Goal: Task Accomplishment & Management: Use online tool/utility

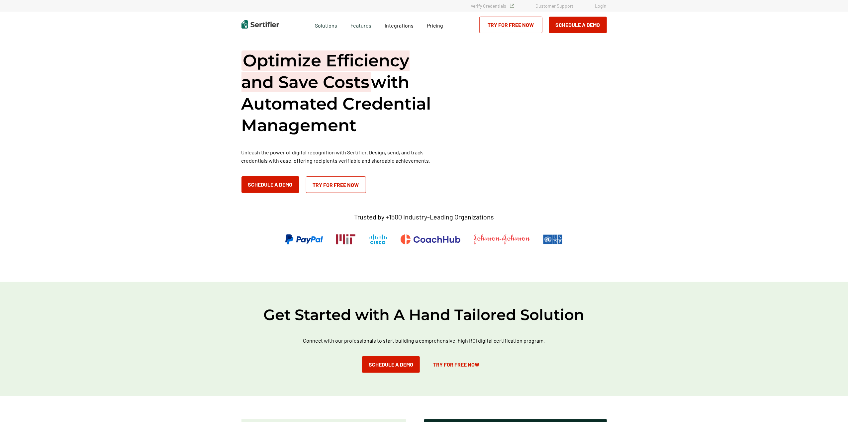
click at [606, 5] on link "Login" at bounding box center [601, 6] width 12 height 6
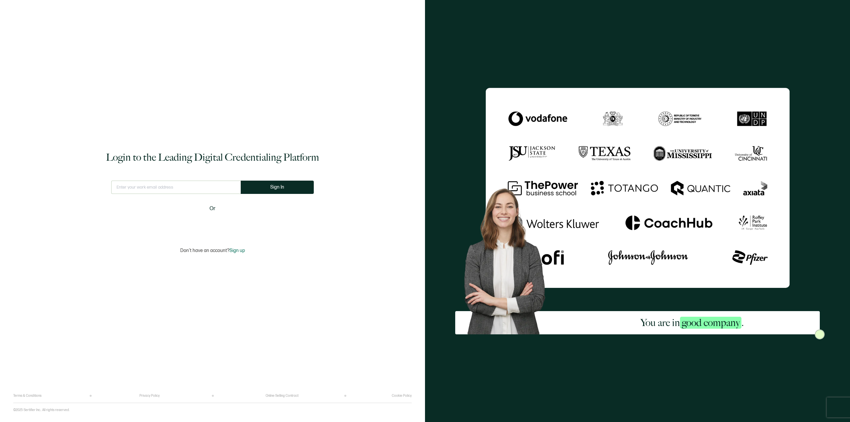
click at [158, 191] on input "text" at bounding box center [176, 187] width 130 height 13
type input "[PERSON_NAME][EMAIL_ADDRESS][PERSON_NAME][DOMAIN_NAME]"
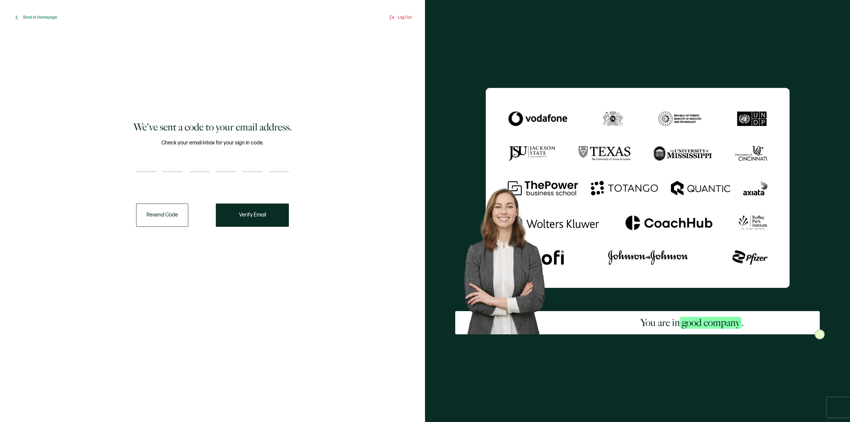
click at [138, 169] on input "number" at bounding box center [146, 165] width 20 height 13
paste input "6"
type input "6"
type input "1"
type input "2"
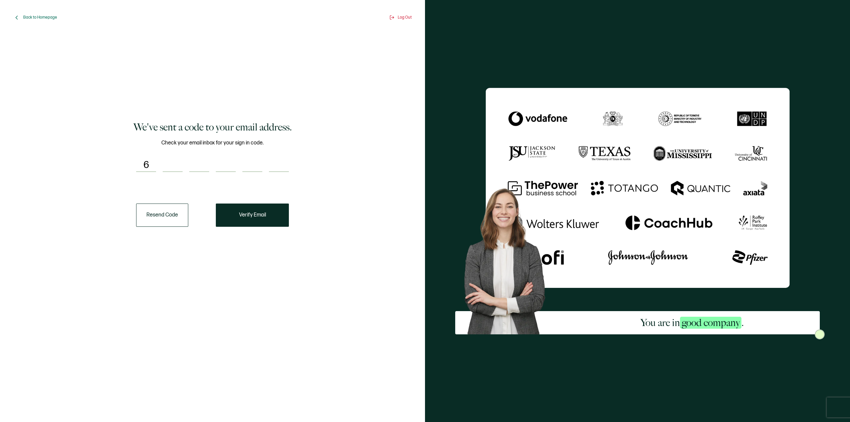
type input "8"
type input "1"
type input "9"
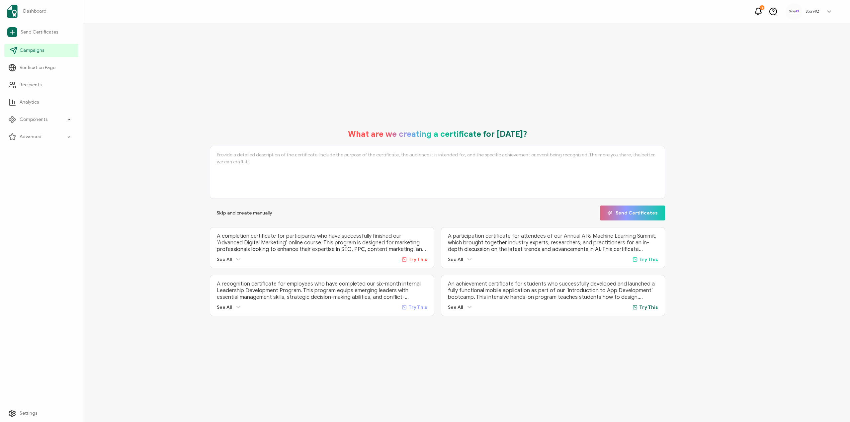
click at [36, 53] on span "Campaigns" at bounding box center [32, 50] width 25 height 7
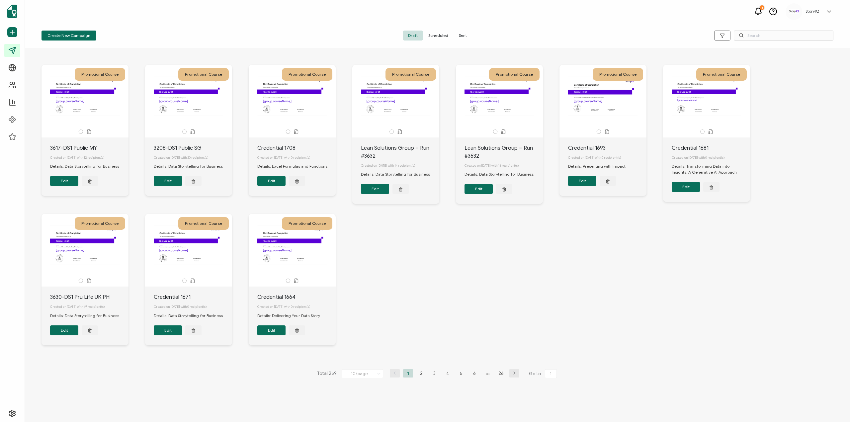
click at [460, 35] on span "Sent" at bounding box center [463, 36] width 19 height 10
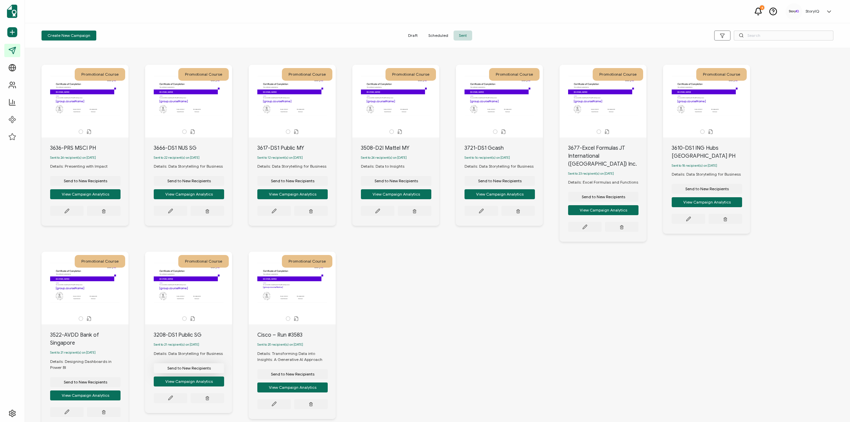
click at [107, 183] on span "Send to New Recipients" at bounding box center [86, 181] width 44 height 4
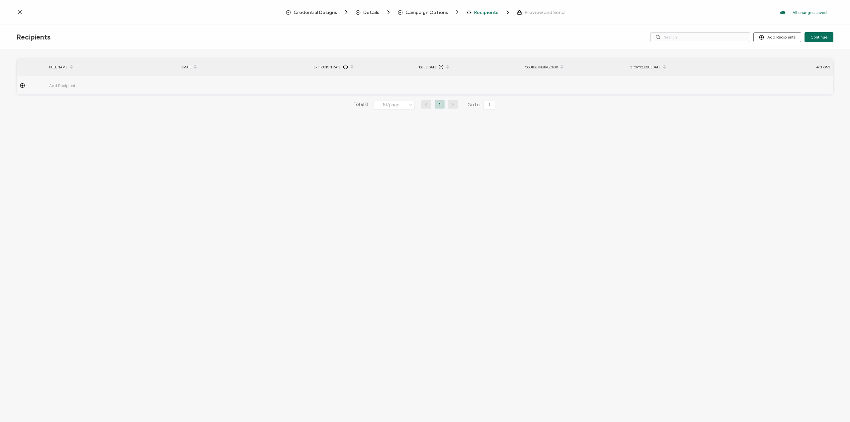
click at [331, 9] on span "Credential Designs" at bounding box center [318, 12] width 64 height 7
click at [323, 13] on span "Credential Designs" at bounding box center [316, 12] width 44 height 5
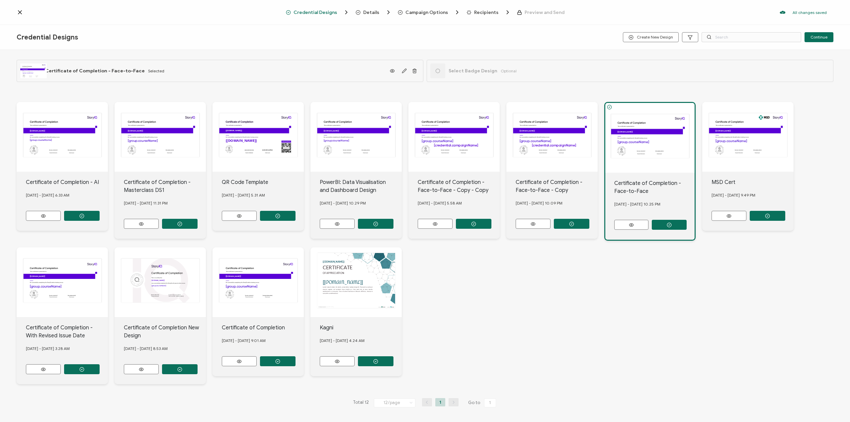
click at [371, 12] on span "Details" at bounding box center [371, 12] width 16 height 5
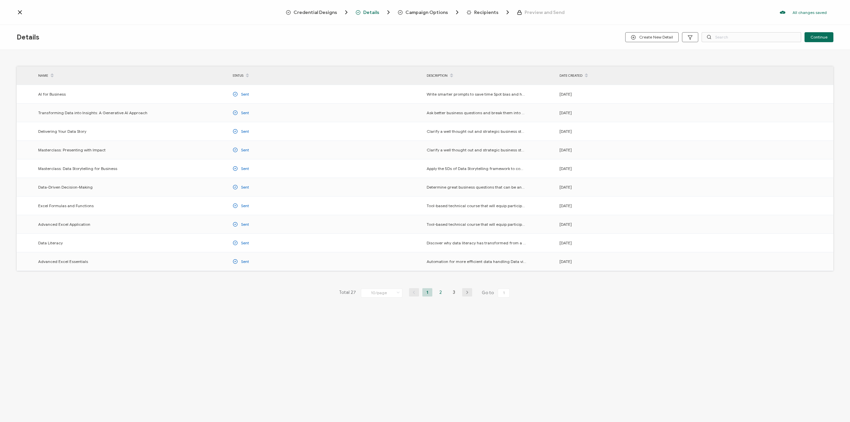
click at [439, 292] on li "2" at bounding box center [441, 292] width 10 height 8
click at [453, 292] on li "3" at bounding box center [454, 292] width 10 height 8
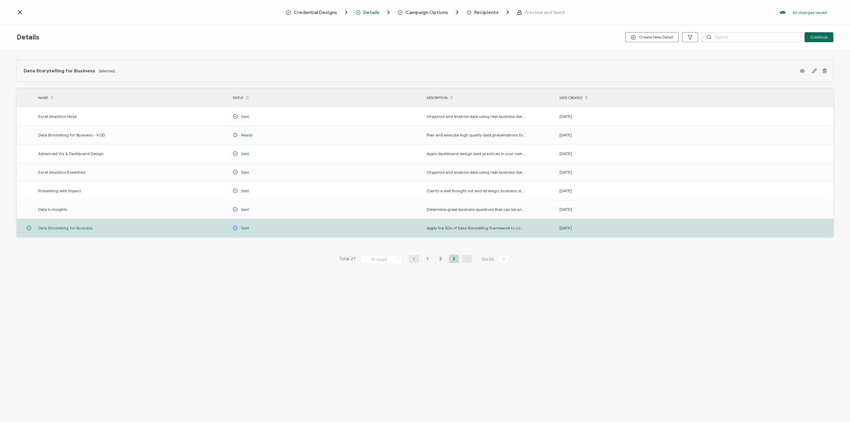
click at [420, 13] on span "Campaign Options" at bounding box center [427, 12] width 43 height 5
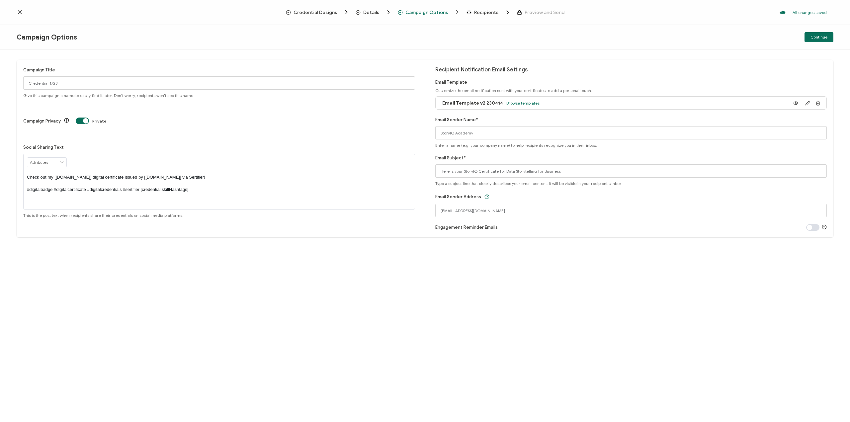
click at [516, 103] on span "Browse templates" at bounding box center [523, 103] width 33 height 5
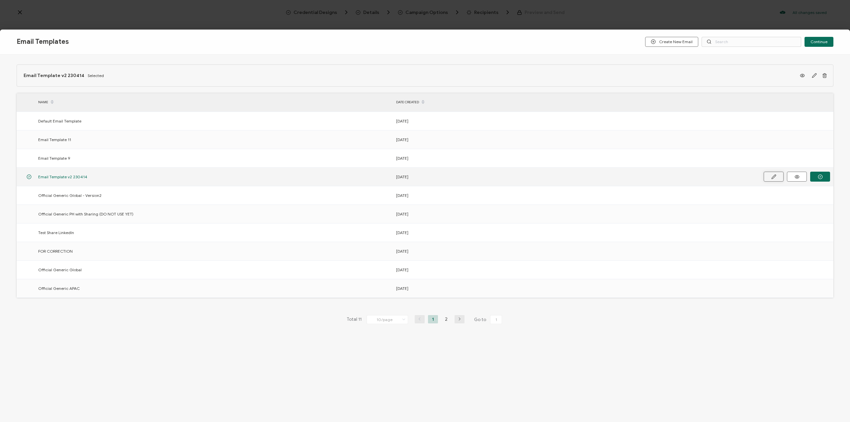
click at [774, 175] on icon at bounding box center [774, 176] width 5 height 5
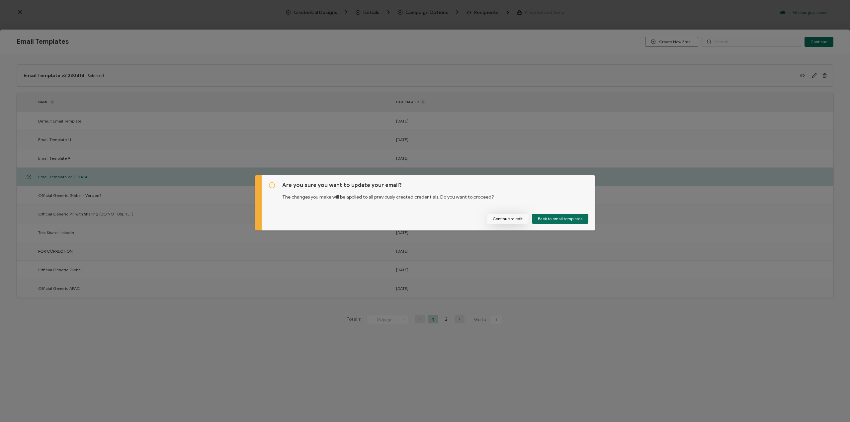
click at [522, 219] on button "Continue to edit" at bounding box center [508, 219] width 42 height 10
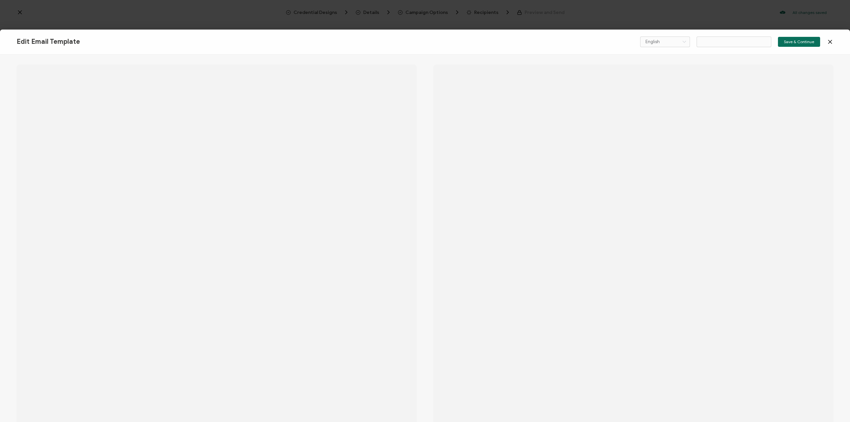
type input "Email Template v2 230414"
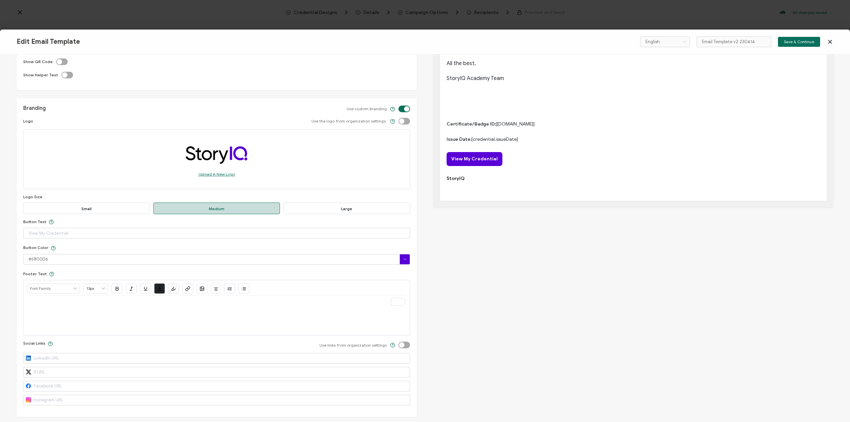
scroll to position [76, 0]
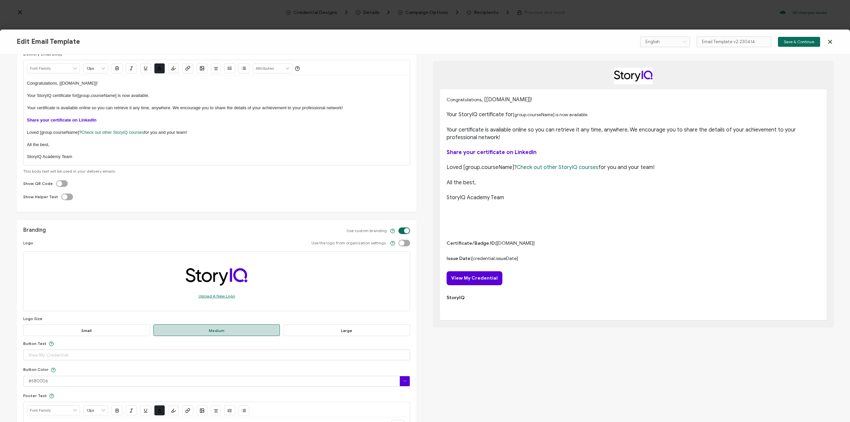
click at [830, 43] on icon at bounding box center [830, 42] width 7 height 7
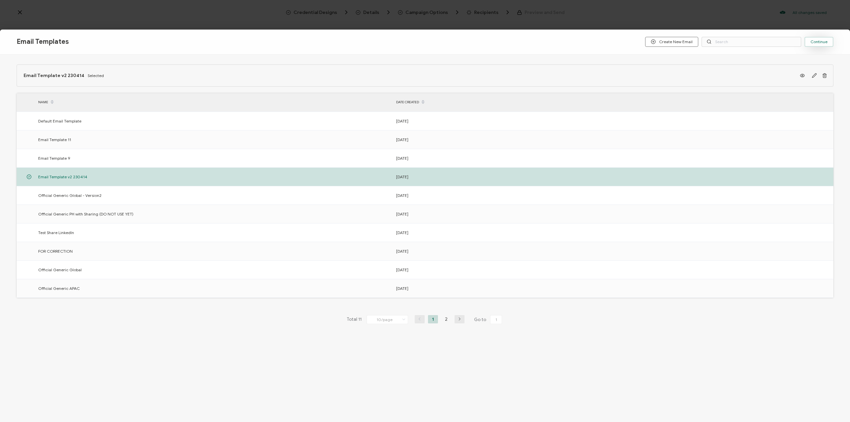
click at [817, 46] on button "Continue" at bounding box center [819, 42] width 29 height 10
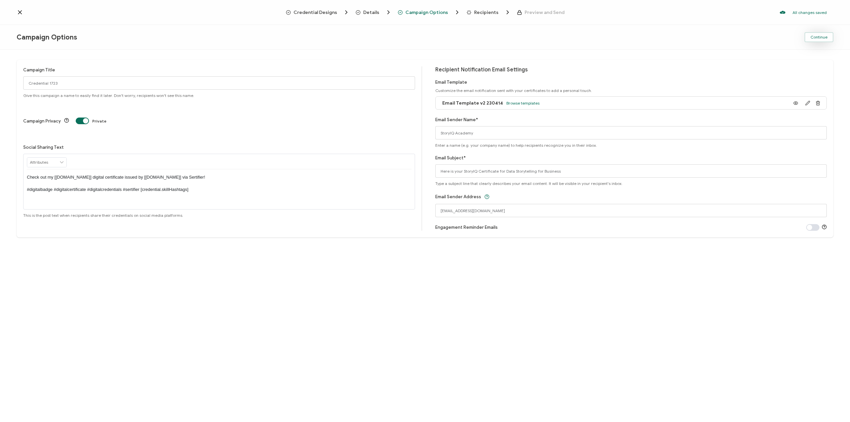
click at [816, 38] on span "Continue" at bounding box center [819, 37] width 17 height 4
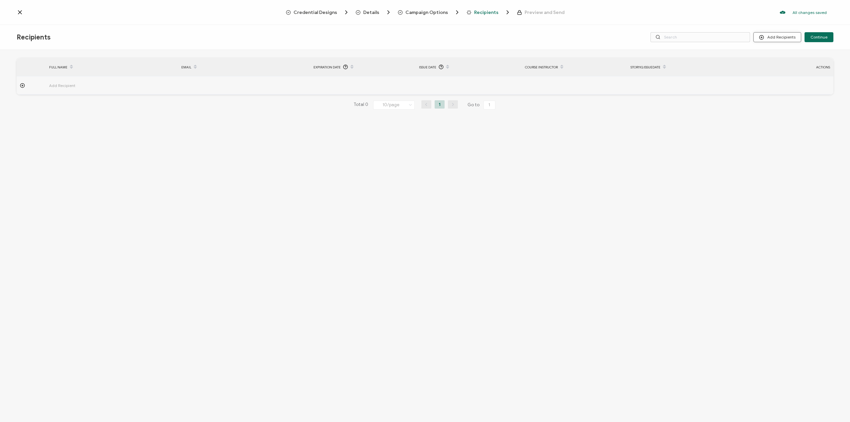
click at [788, 37] on button "Add Recipients" at bounding box center [778, 37] width 48 height 10
click at [782, 53] on span "Upload Recipients" at bounding box center [787, 54] width 34 height 5
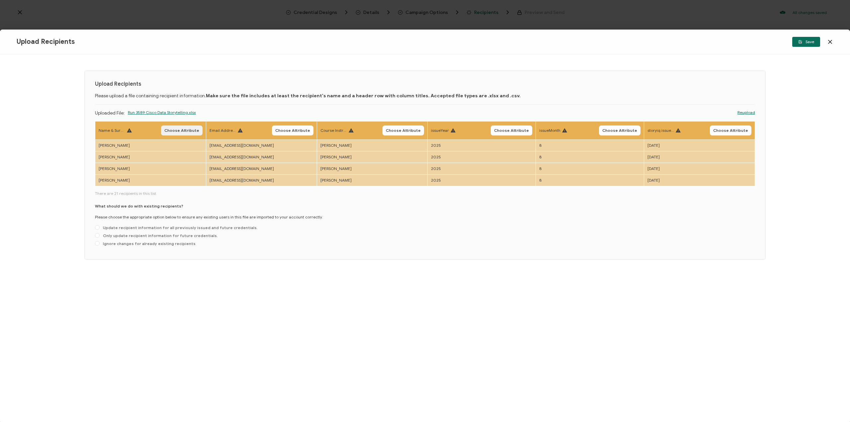
click at [181, 131] on span "Choose Attribute" at bounding box center [181, 131] width 35 height 4
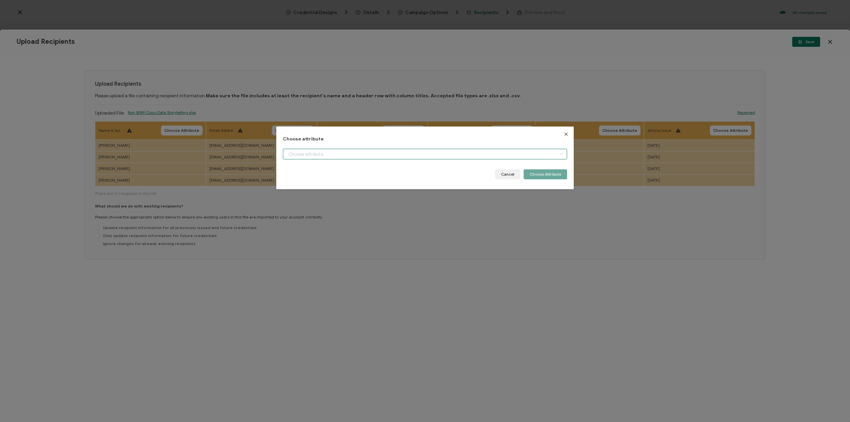
click at [304, 152] on input "dialog" at bounding box center [425, 154] width 284 height 11
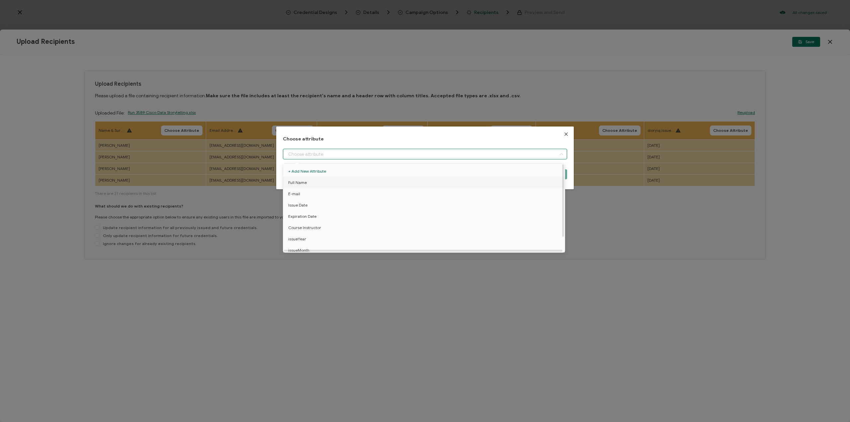
click at [301, 179] on span "Full Name" at bounding box center [297, 182] width 19 height 11
type input "Full Name"
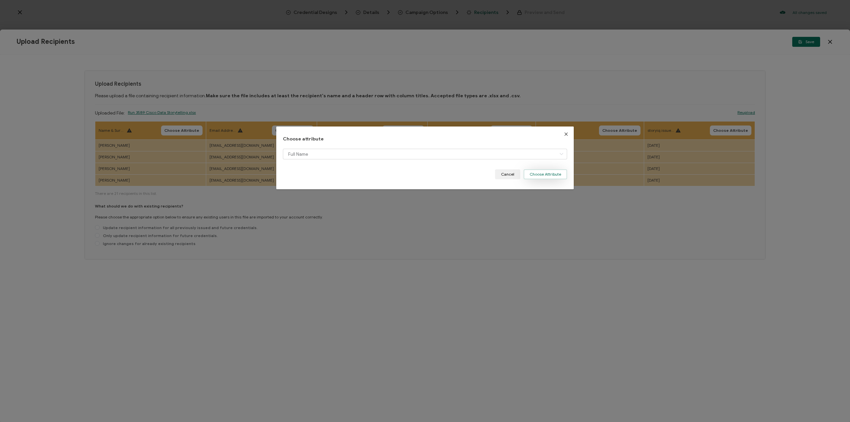
click at [550, 178] on button "Choose Attribute" at bounding box center [546, 174] width 44 height 10
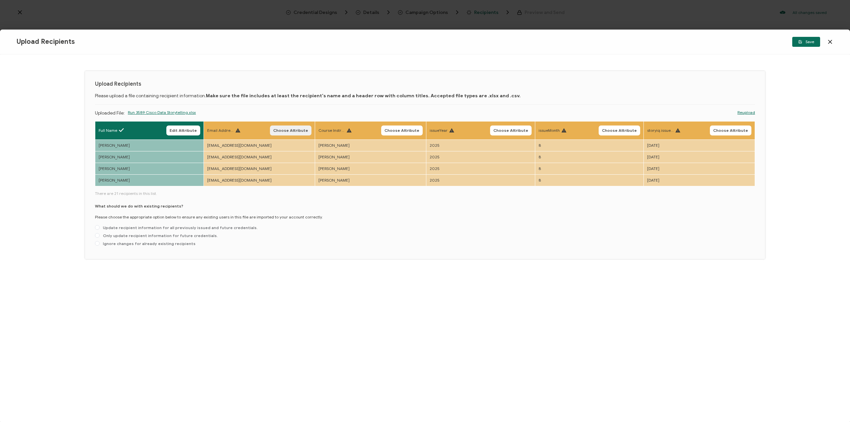
click at [295, 129] on span "Choose Attribute" at bounding box center [290, 131] width 35 height 4
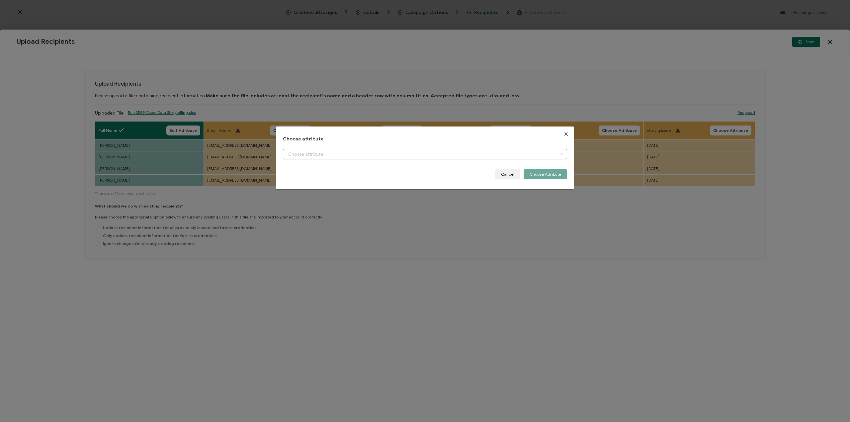
click at [471, 153] on input "dialog" at bounding box center [425, 154] width 284 height 11
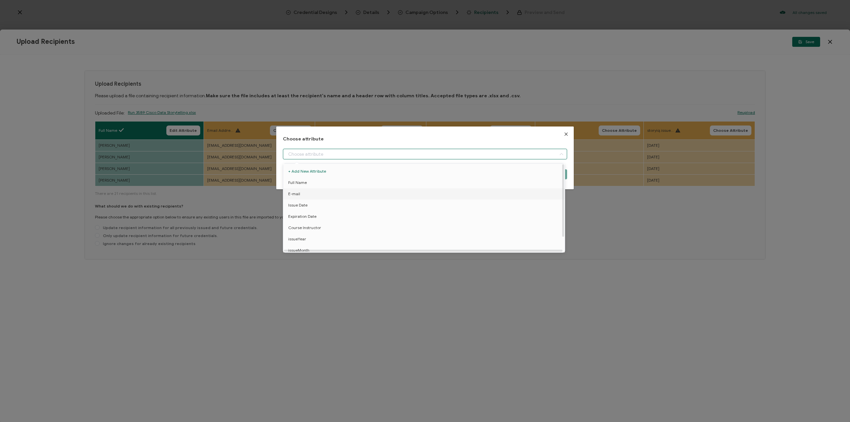
click at [450, 198] on li "E-mail" at bounding box center [425, 193] width 287 height 11
type input "E-mail"
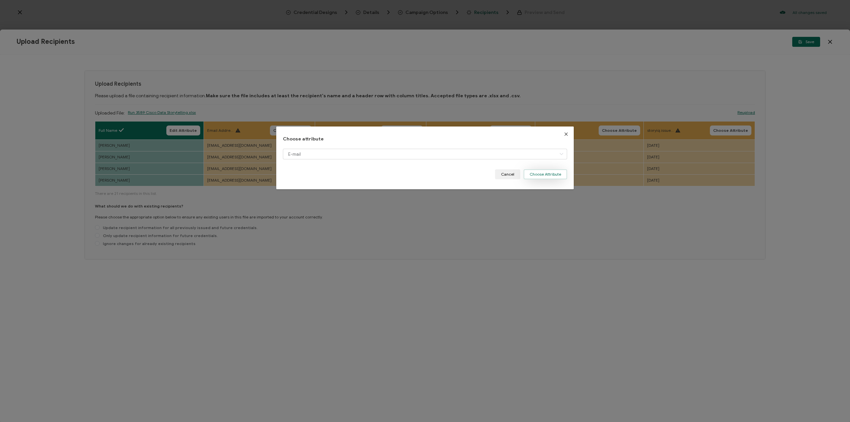
click at [530, 175] on button "Choose Attribute" at bounding box center [546, 174] width 44 height 10
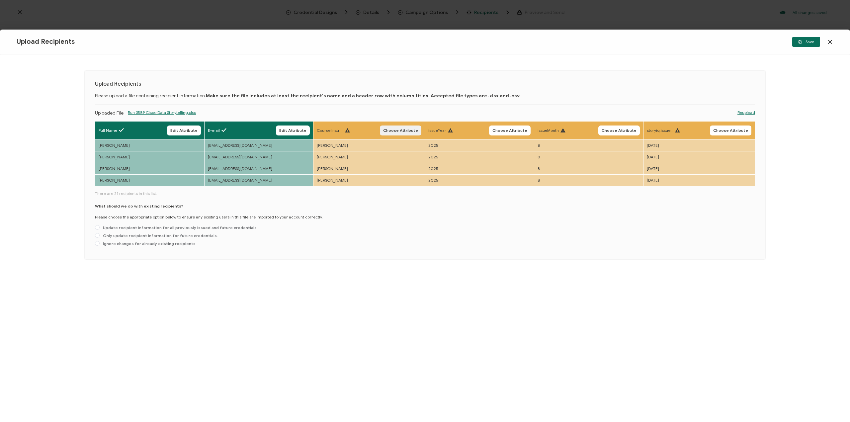
click at [401, 133] on button "Choose Attribute" at bounding box center [401, 131] width 42 height 10
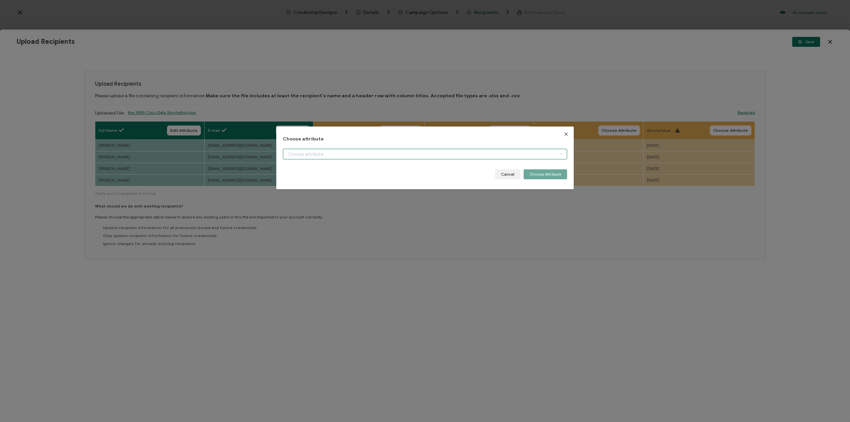
click at [472, 154] on input "dialog" at bounding box center [425, 154] width 284 height 11
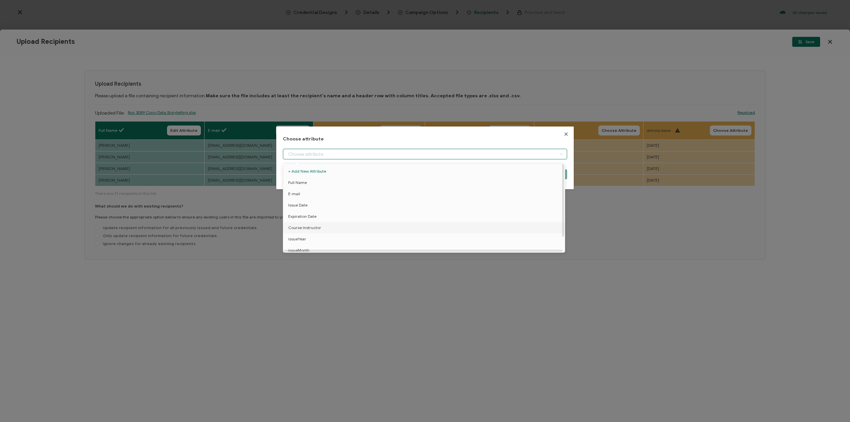
click at [441, 225] on li "Course Instructor" at bounding box center [425, 227] width 287 height 11
type input "Course Instructor"
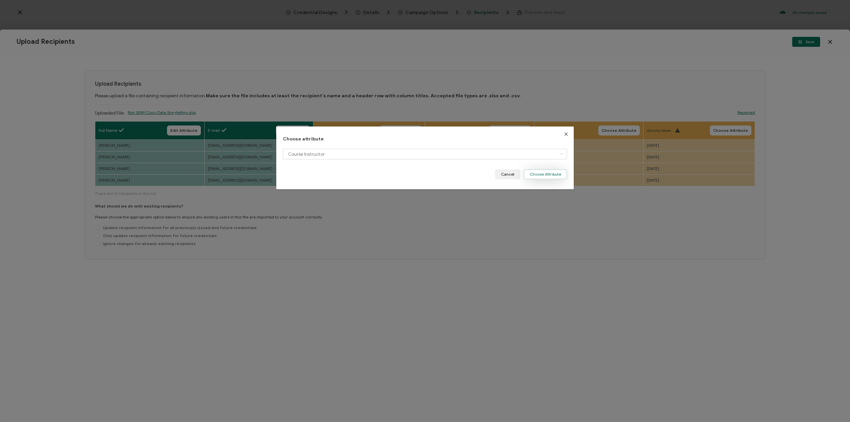
click at [539, 176] on button "Choose Attribute" at bounding box center [546, 174] width 44 height 10
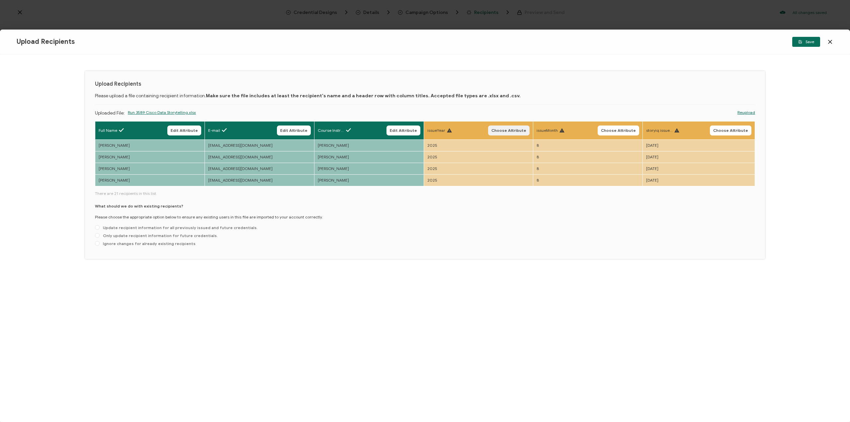
click at [521, 133] on span "Choose Attribute" at bounding box center [509, 131] width 35 height 4
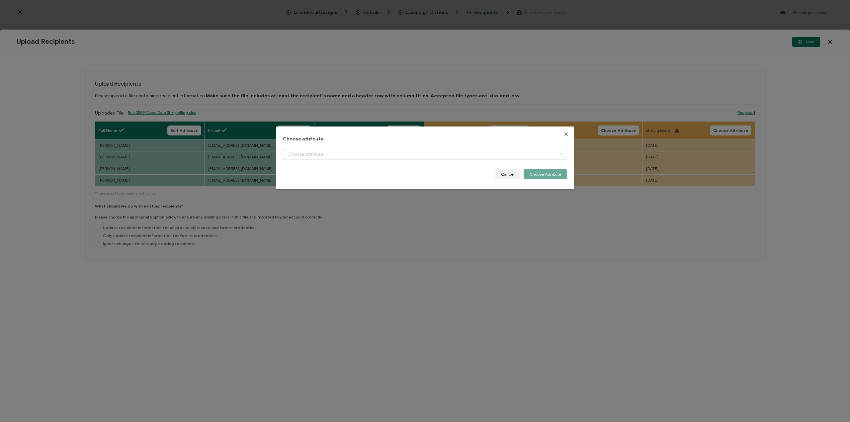
click at [528, 154] on input "dialog" at bounding box center [425, 154] width 284 height 11
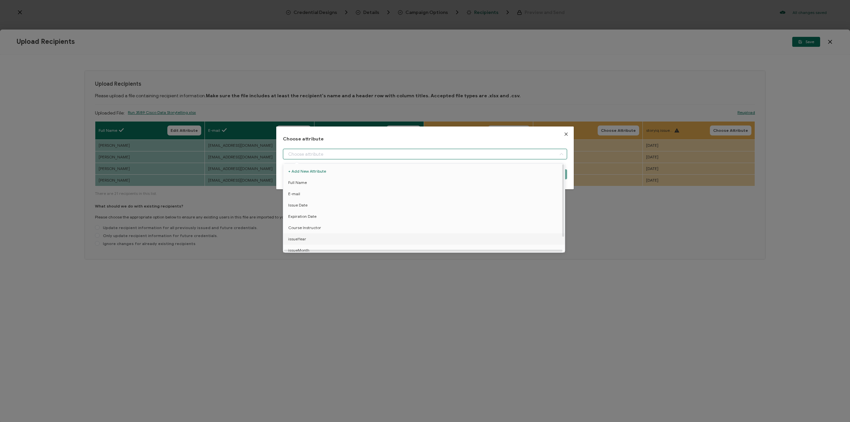
click at [502, 236] on li "issueYear" at bounding box center [425, 239] width 287 height 11
type input "issueYear"
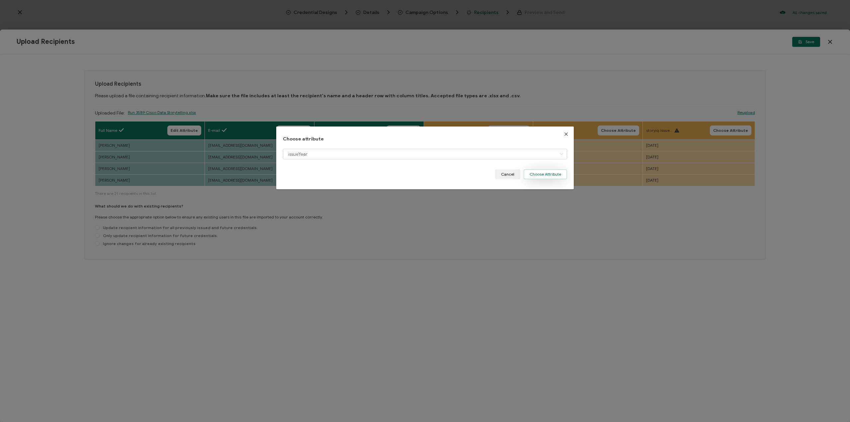
click at [545, 178] on button "Choose Attribute" at bounding box center [546, 174] width 44 height 10
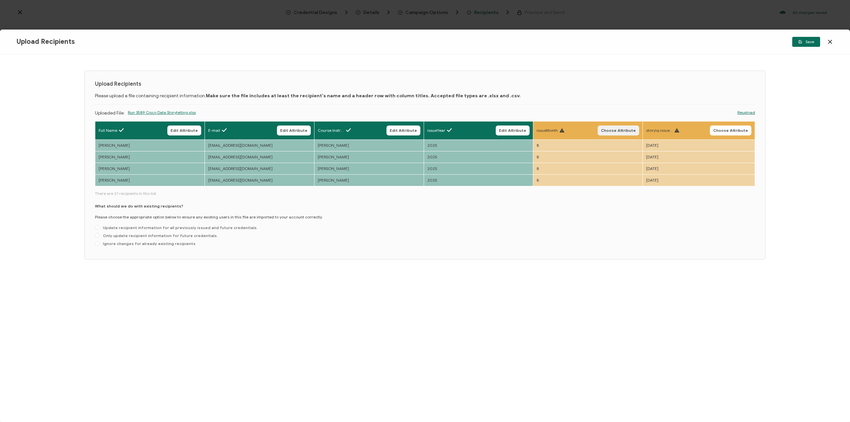
click at [616, 132] on span "Choose Attribute" at bounding box center [618, 131] width 35 height 4
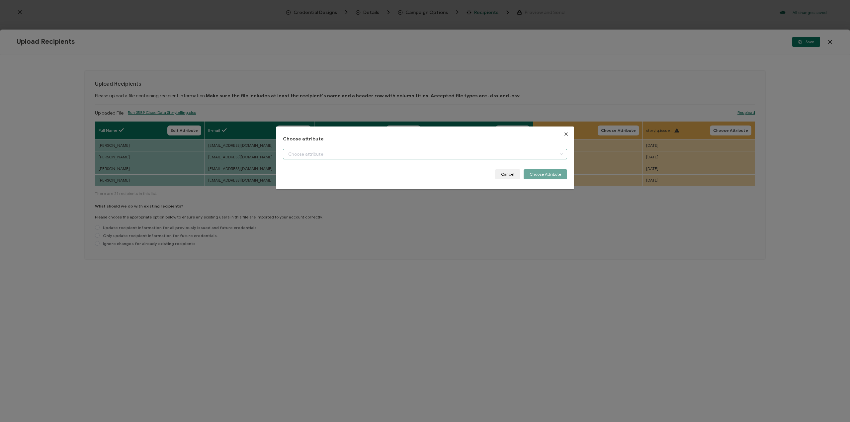
click at [533, 158] on input "dialog" at bounding box center [425, 154] width 284 height 11
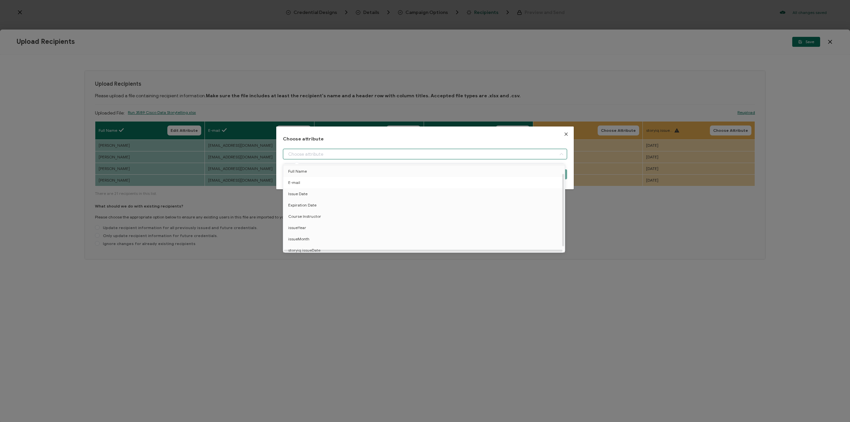
scroll to position [18, 0]
click at [313, 233] on li "issueMonth" at bounding box center [425, 235] width 287 height 11
type input "issueMonth"
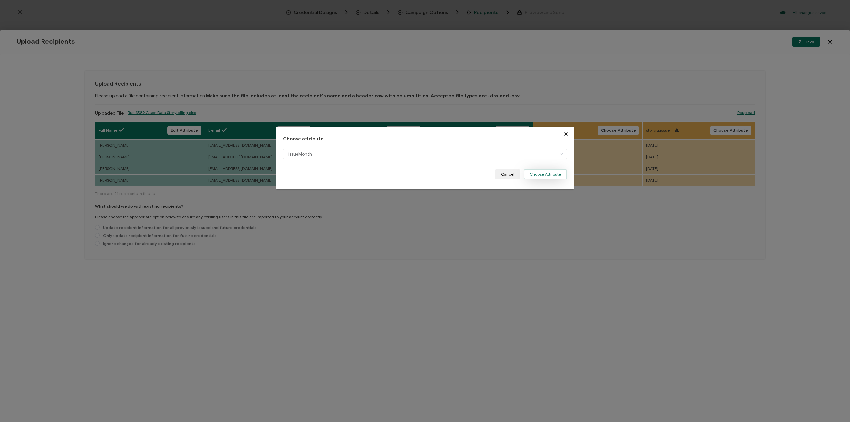
click at [533, 176] on button "Choose Attribute" at bounding box center [546, 174] width 44 height 10
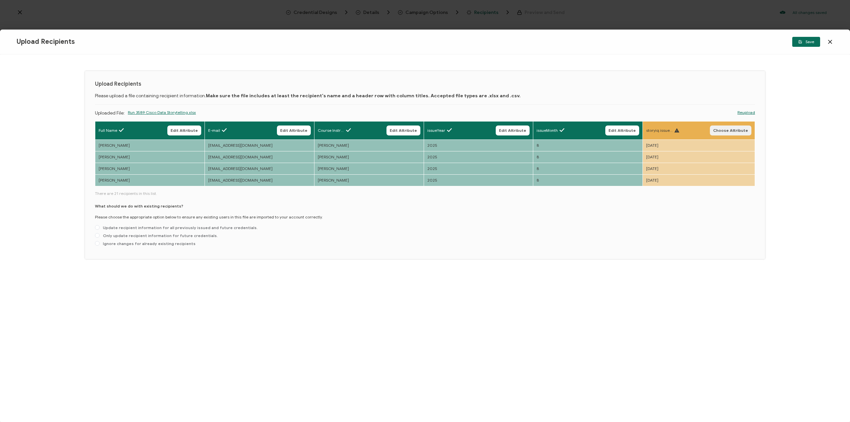
click at [731, 131] on span "Choose Attribute" at bounding box center [731, 131] width 35 height 4
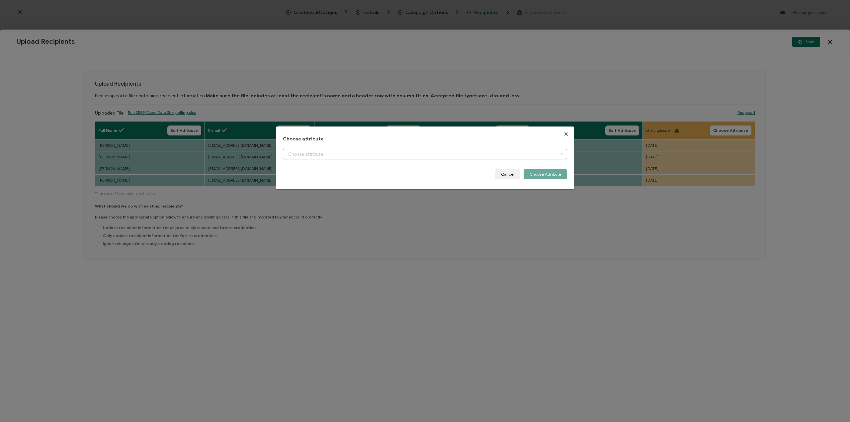
click at [545, 155] on input "dialog" at bounding box center [425, 154] width 284 height 11
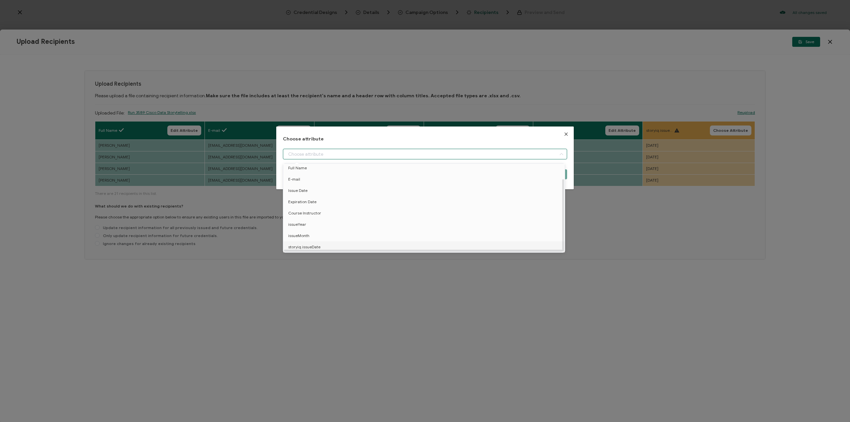
click at [365, 245] on li "storyiq.issueDate" at bounding box center [425, 247] width 287 height 11
type input "storyiq.issueDate"
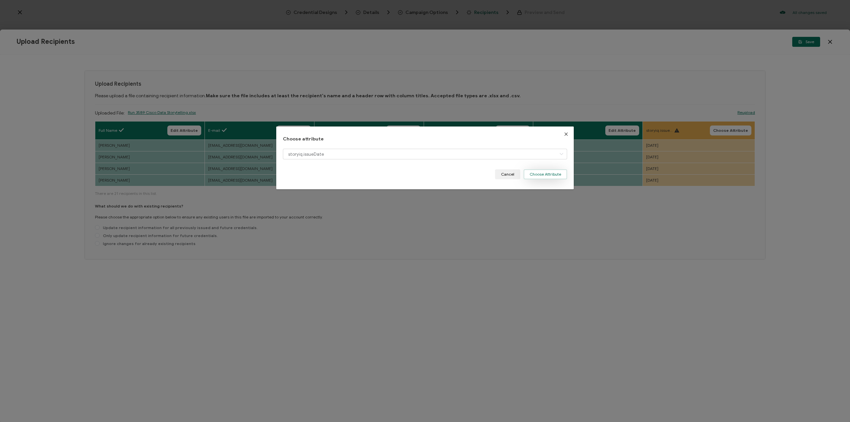
click at [545, 172] on button "Choose Attribute" at bounding box center [546, 174] width 44 height 10
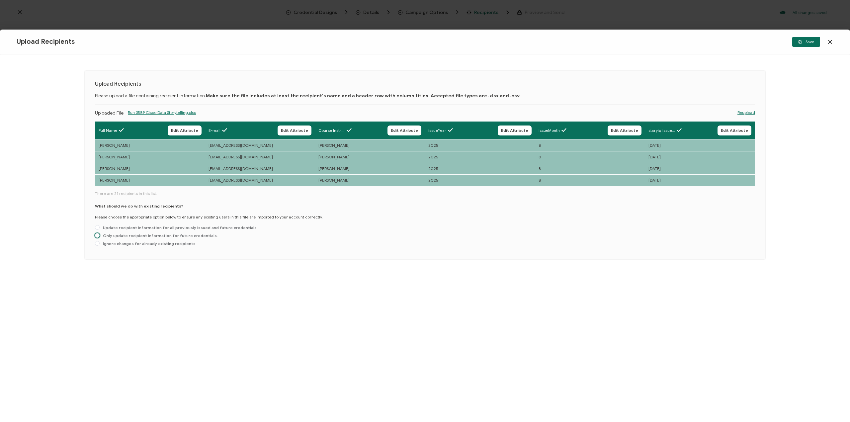
click at [156, 237] on span "Only update recipient information for future credentials." at bounding box center [159, 235] width 118 height 5
click at [100, 237] on input "Only update recipient information for future credentials." at bounding box center [97, 235] width 5 height 5
radio input "true"
click at [805, 42] on span "Save" at bounding box center [807, 42] width 16 height 4
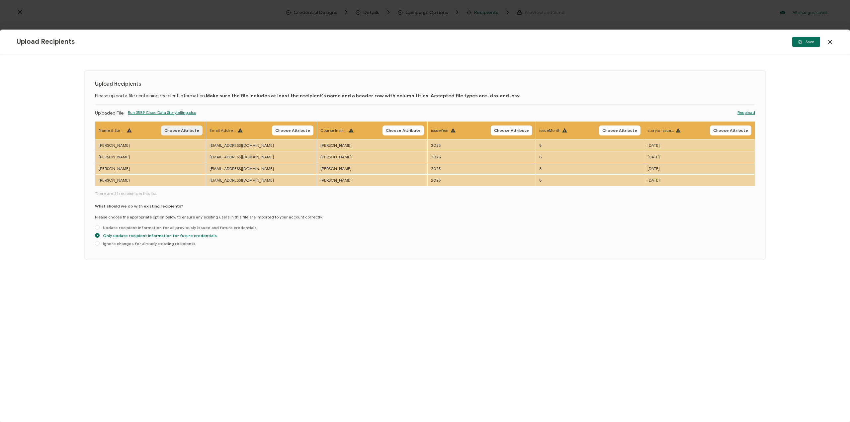
click at [188, 132] on span "Choose Attribute" at bounding box center [181, 131] width 35 height 4
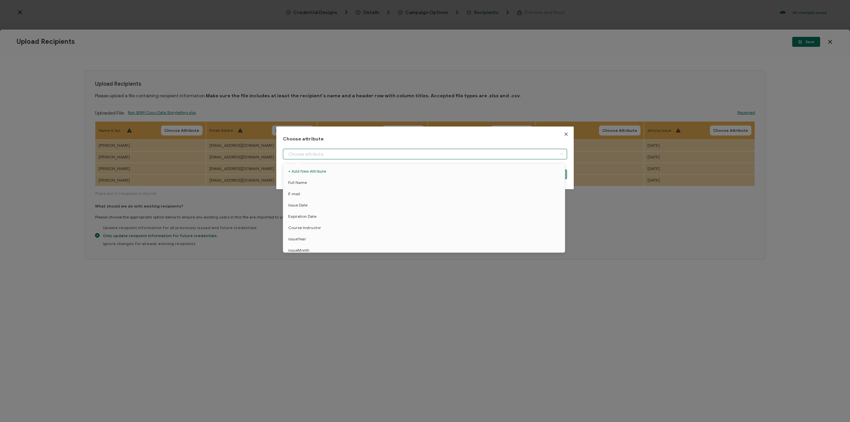
click at [379, 155] on input "dialog" at bounding box center [425, 154] width 284 height 11
click at [368, 180] on li "Full Name" at bounding box center [425, 182] width 287 height 11
type input "Full Name"
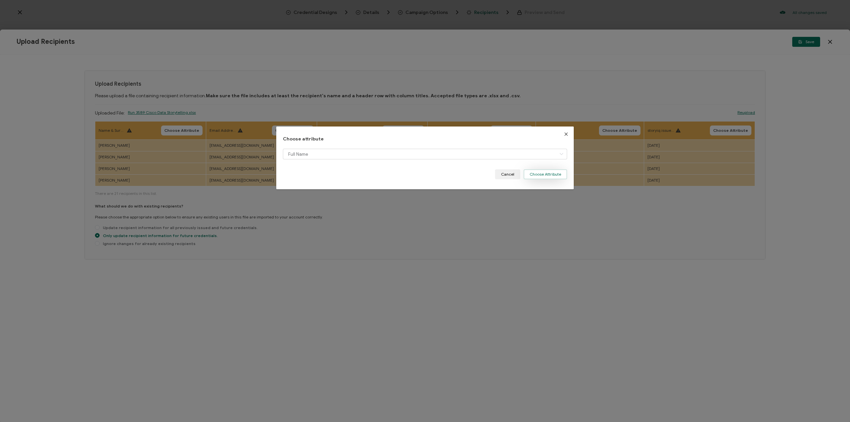
click at [540, 176] on button "Choose Attribute" at bounding box center [546, 174] width 44 height 10
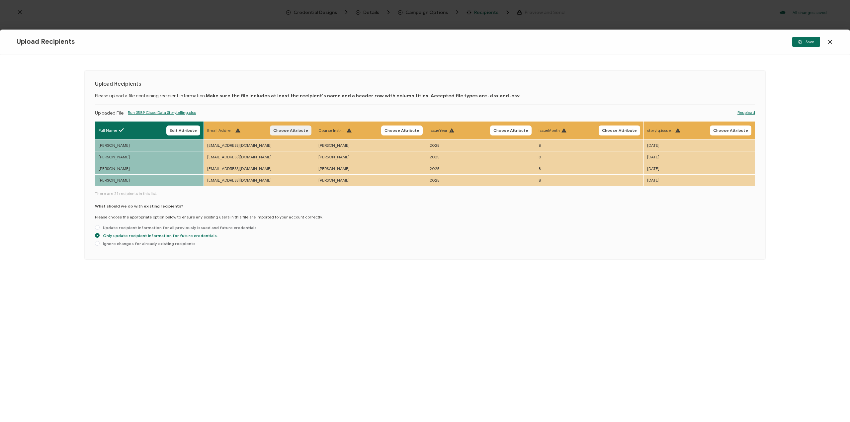
click at [299, 130] on span "Choose Attribute" at bounding box center [290, 131] width 35 height 4
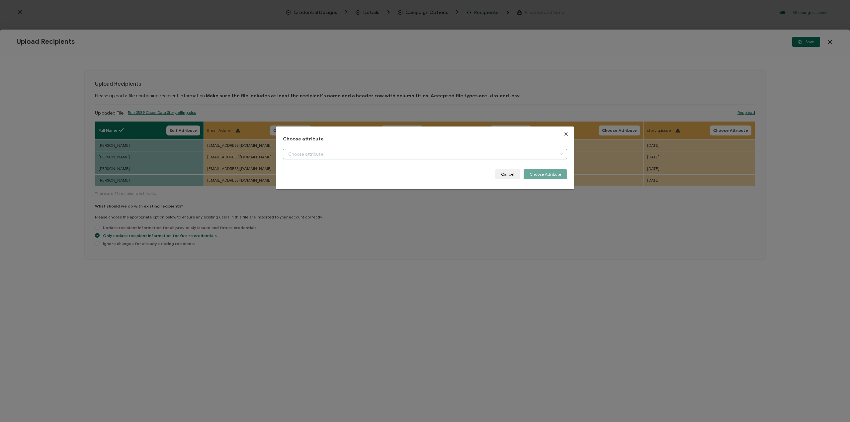
click at [306, 151] on input "dialog" at bounding box center [425, 154] width 284 height 11
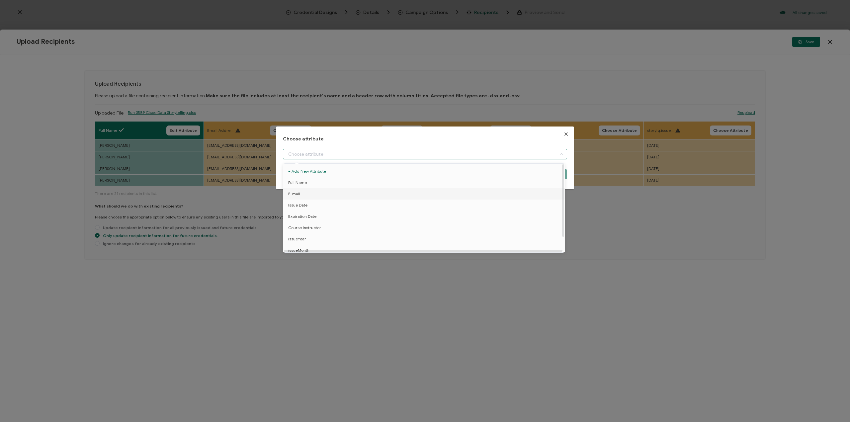
click at [302, 193] on li "E-mail" at bounding box center [425, 193] width 287 height 11
type input "E-mail"
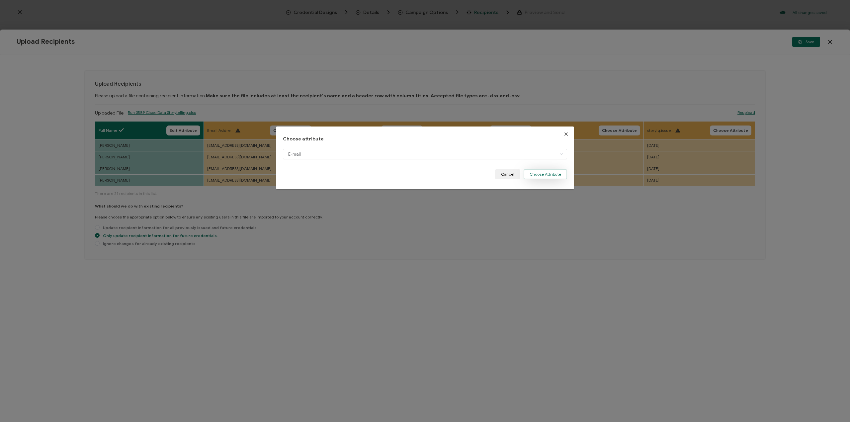
click at [535, 175] on button "Choose Attribute" at bounding box center [546, 174] width 44 height 10
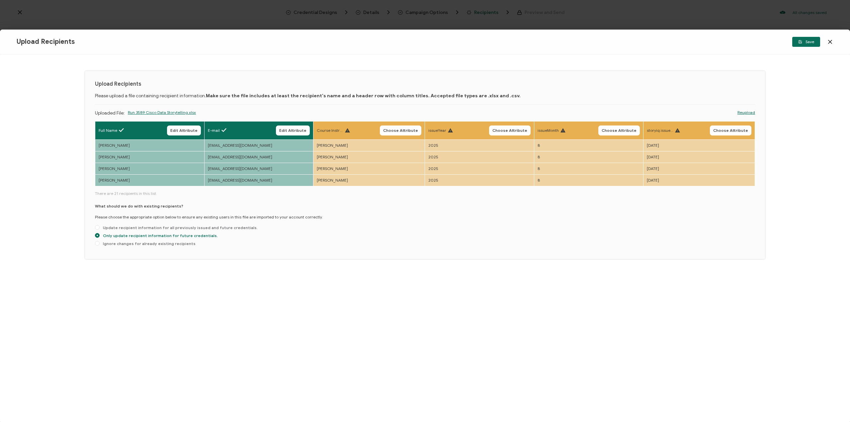
click at [401, 133] on button "Choose Attribute" at bounding box center [401, 131] width 42 height 10
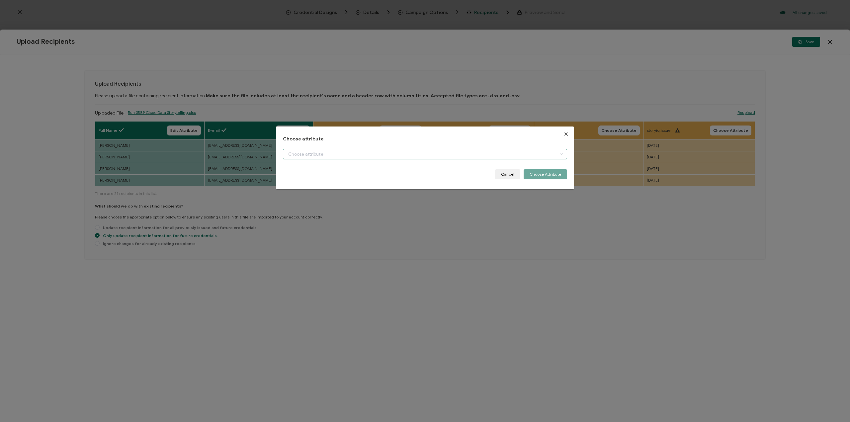
click at [521, 157] on input "dialog" at bounding box center [425, 154] width 284 height 11
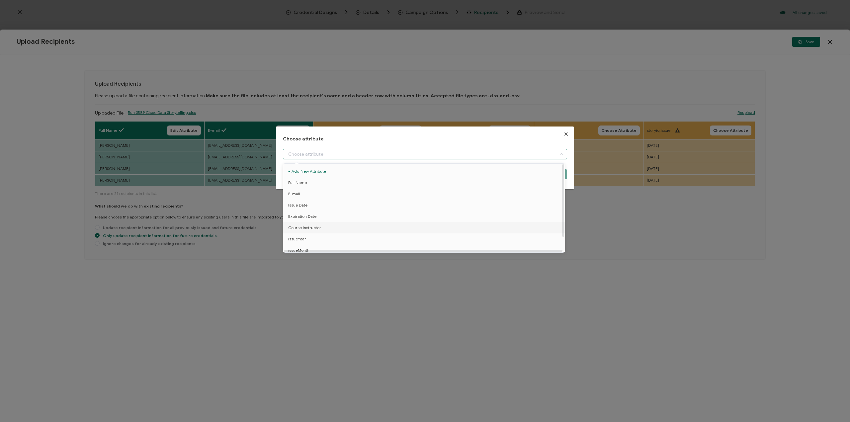
click at [326, 224] on li "Course Instructor" at bounding box center [425, 227] width 287 height 11
type input "Course Instructor"
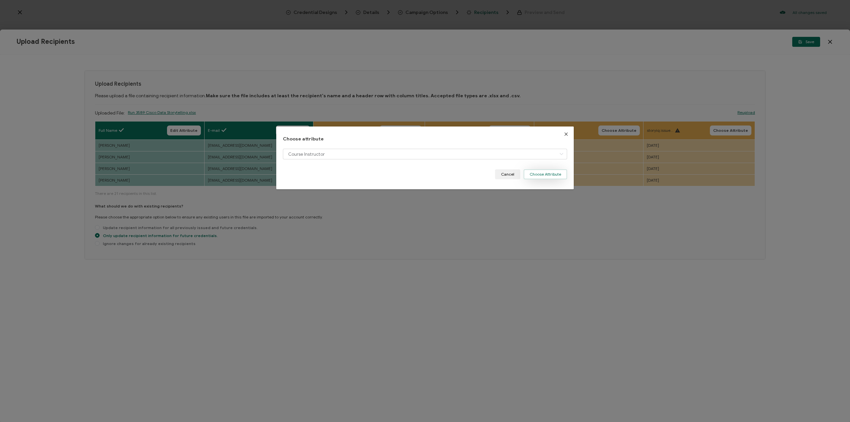
click at [545, 173] on button "Choose Attribute" at bounding box center [546, 174] width 44 height 10
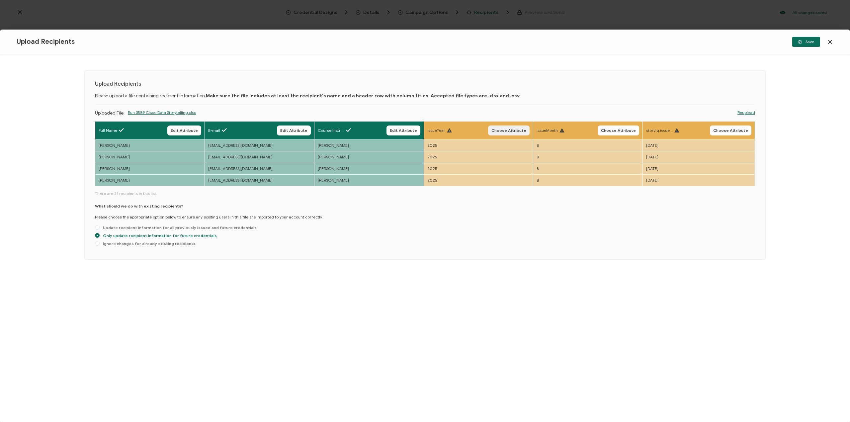
click at [515, 130] on span "Choose Attribute" at bounding box center [509, 131] width 35 height 4
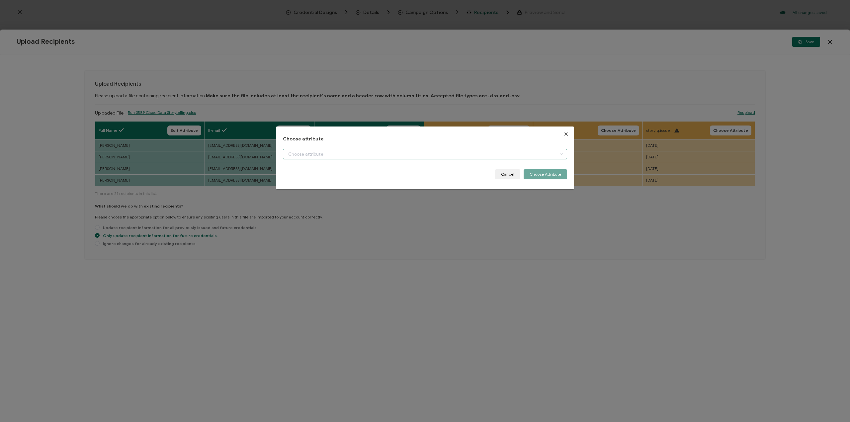
click at [531, 156] on input "dialog" at bounding box center [425, 154] width 284 height 11
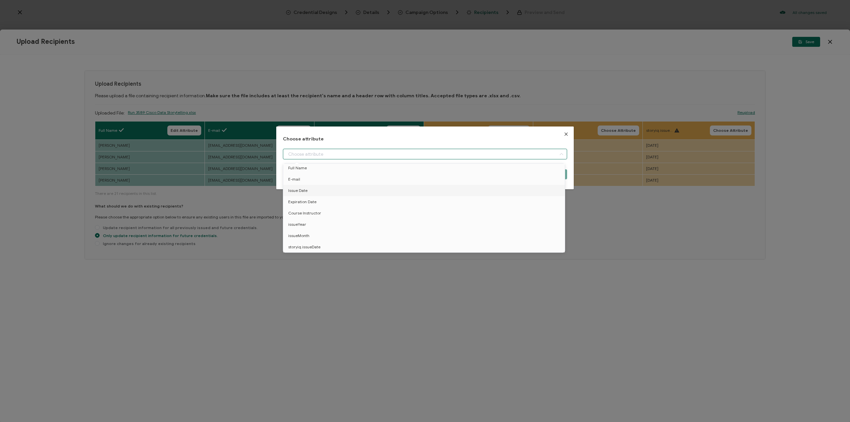
click at [458, 110] on div "Choose attribute Cancel Choose Attribute" at bounding box center [425, 211] width 850 height 422
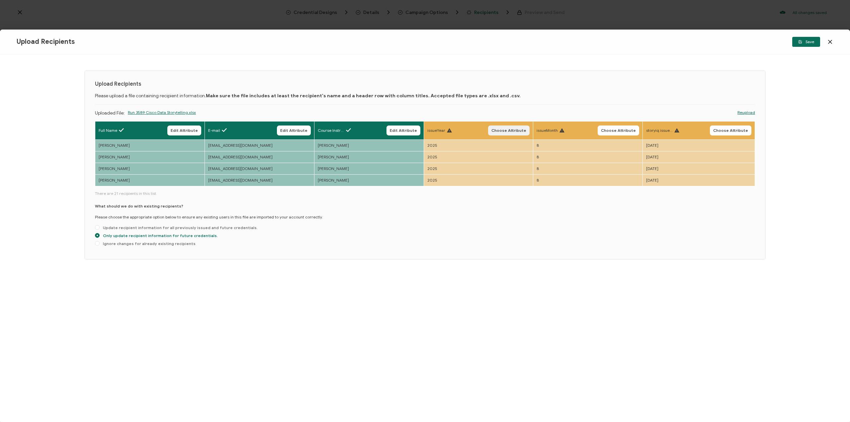
click at [506, 132] on span "Choose Attribute" at bounding box center [509, 131] width 35 height 4
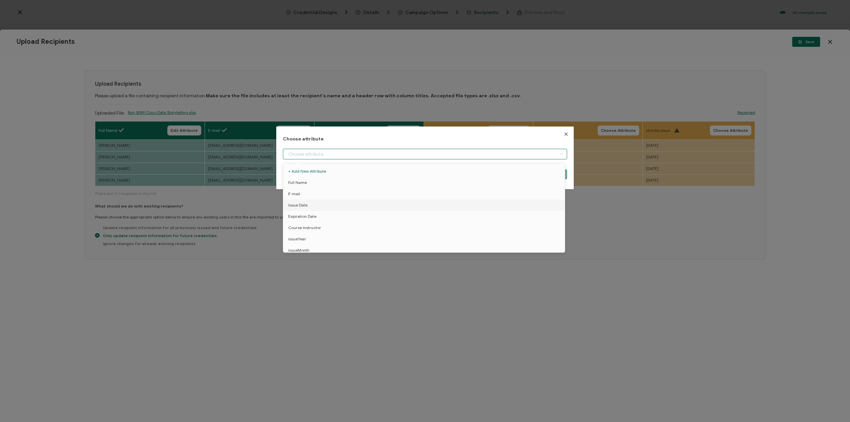
click at [446, 149] on input "dialog" at bounding box center [425, 154] width 284 height 11
click at [377, 236] on li "issueYear" at bounding box center [425, 239] width 287 height 11
type input "issueYear"
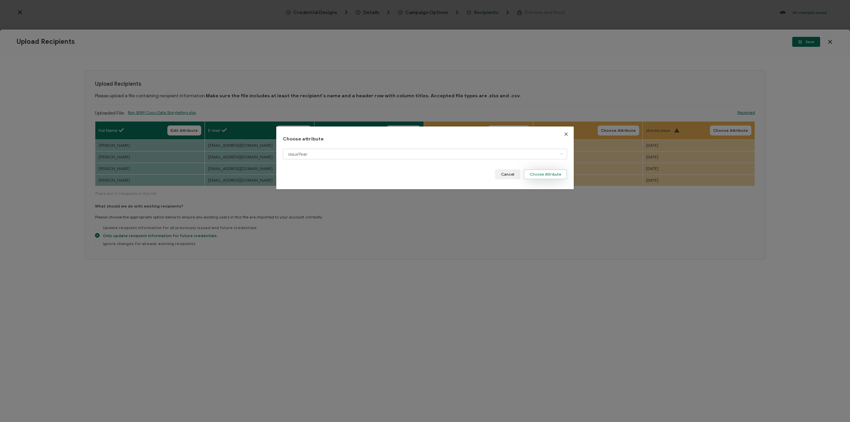
click at [533, 171] on button "Choose Attribute" at bounding box center [546, 174] width 44 height 10
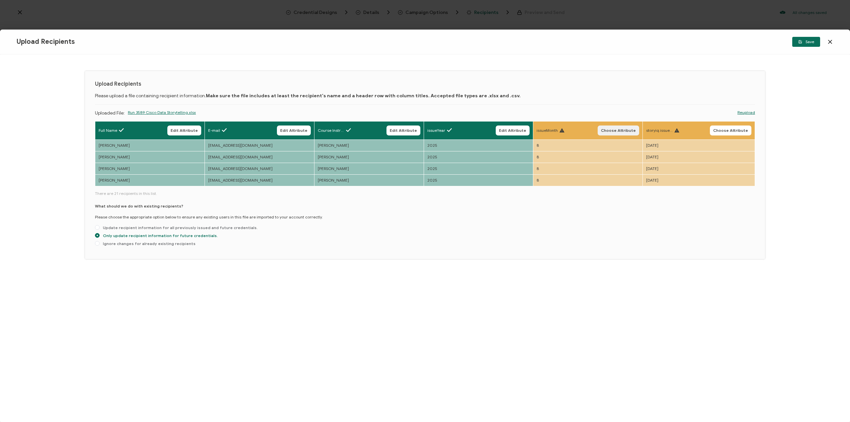
click at [618, 129] on span "Choose Attribute" at bounding box center [618, 131] width 35 height 4
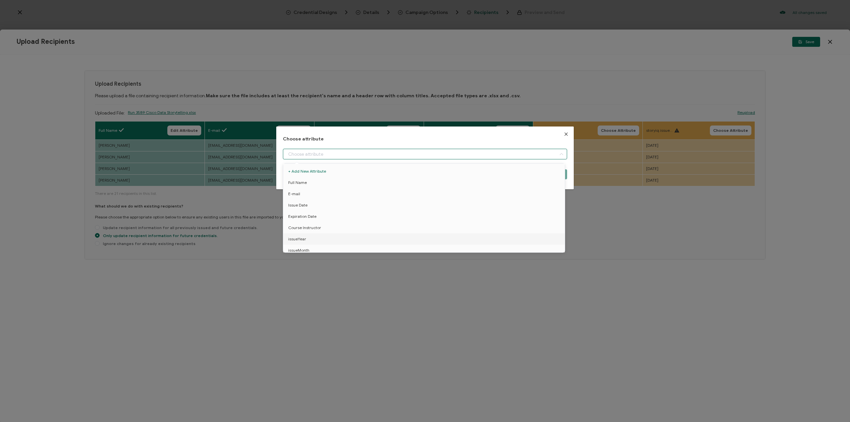
click at [454, 156] on input "dialog" at bounding box center [425, 154] width 284 height 11
click at [384, 233] on li "issueMonth" at bounding box center [425, 235] width 287 height 11
type input "issueMonth"
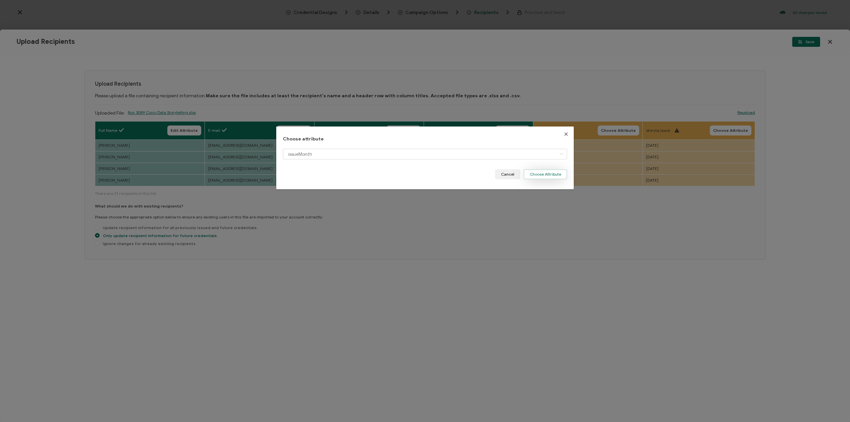
click at [536, 177] on button "Choose Attribute" at bounding box center [546, 174] width 44 height 10
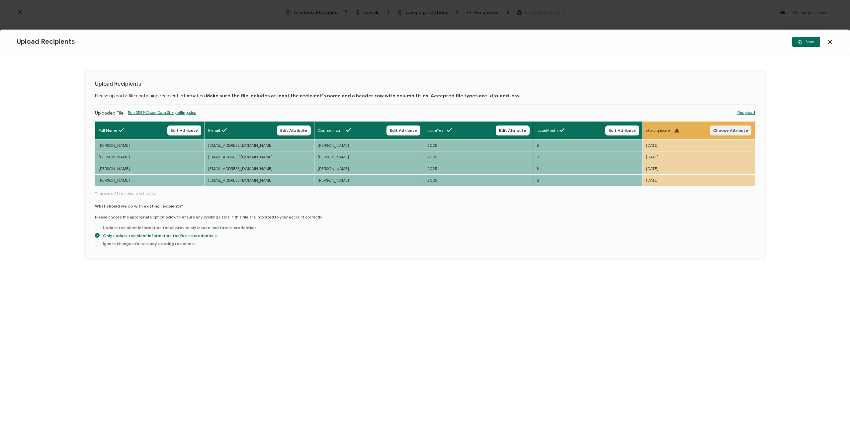
click at [722, 127] on button "Choose Attribute" at bounding box center [731, 131] width 42 height 10
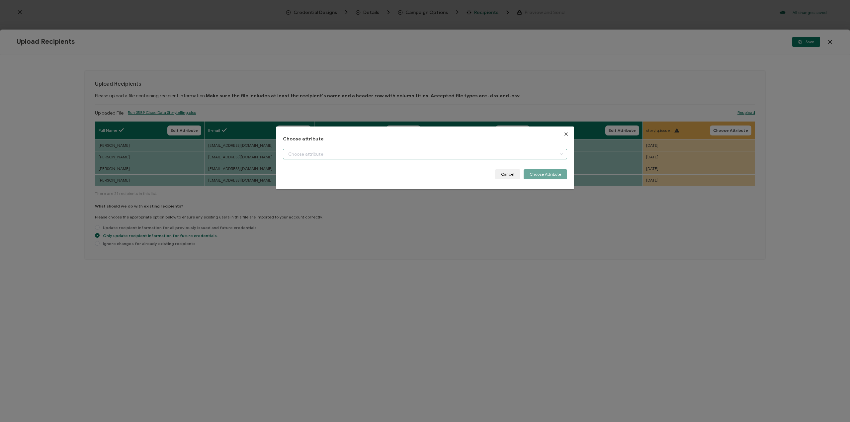
click at [474, 158] on input "dialog" at bounding box center [425, 154] width 284 height 11
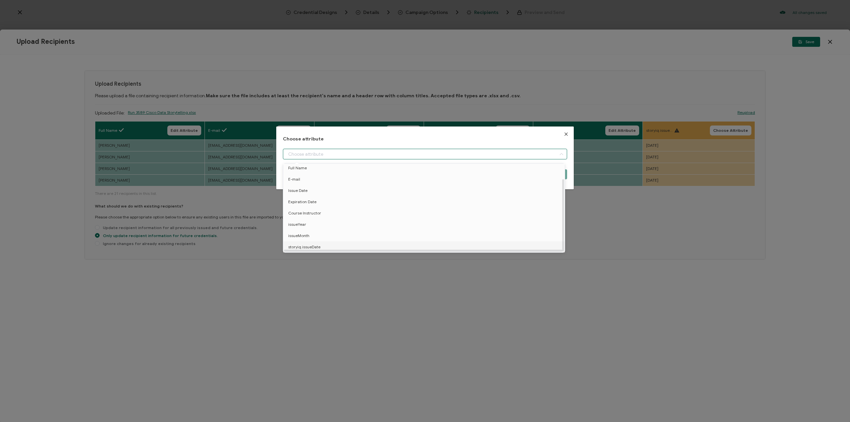
click at [391, 242] on li "storyiq.issueDate" at bounding box center [425, 247] width 287 height 11
type input "storyiq.issueDate"
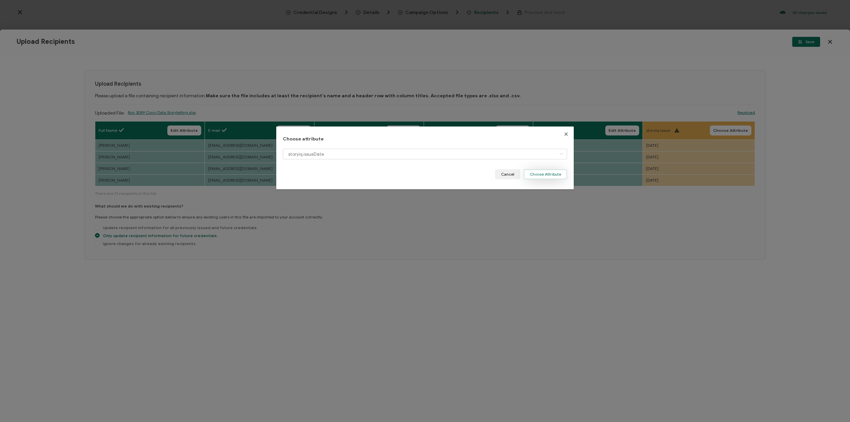
click at [543, 174] on button "Choose Attribute" at bounding box center [546, 174] width 44 height 10
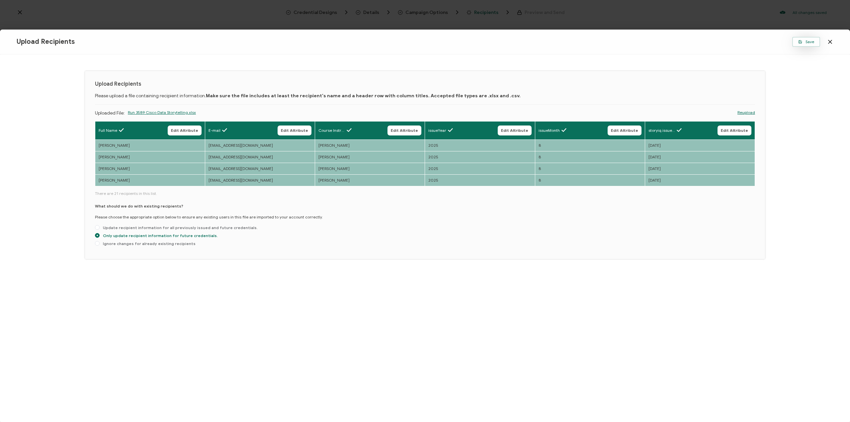
click at [800, 40] on icon "button" at bounding box center [800, 41] width 3 height 3
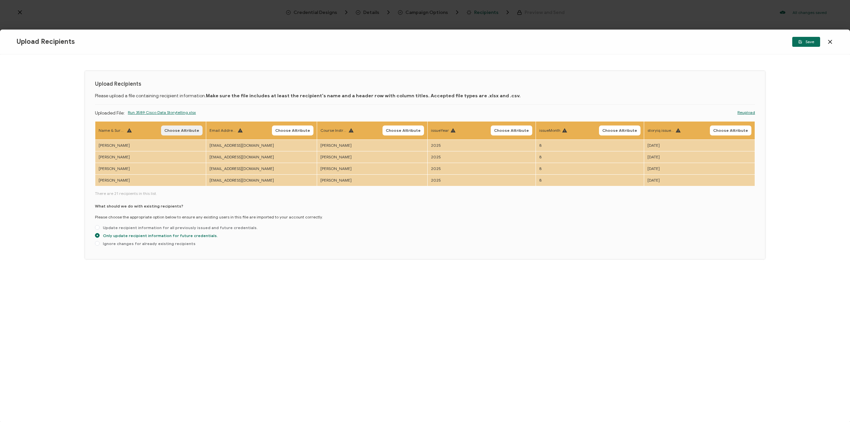
click at [182, 131] on span "Choose Attribute" at bounding box center [181, 131] width 35 height 4
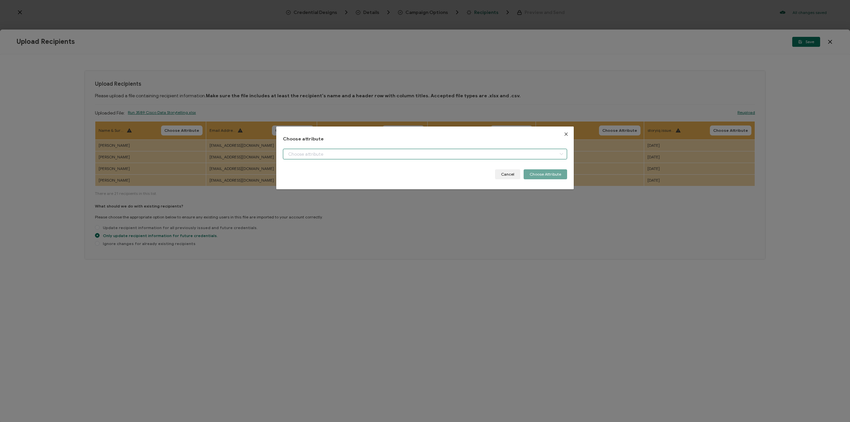
click at [306, 154] on input "dialog" at bounding box center [425, 154] width 284 height 11
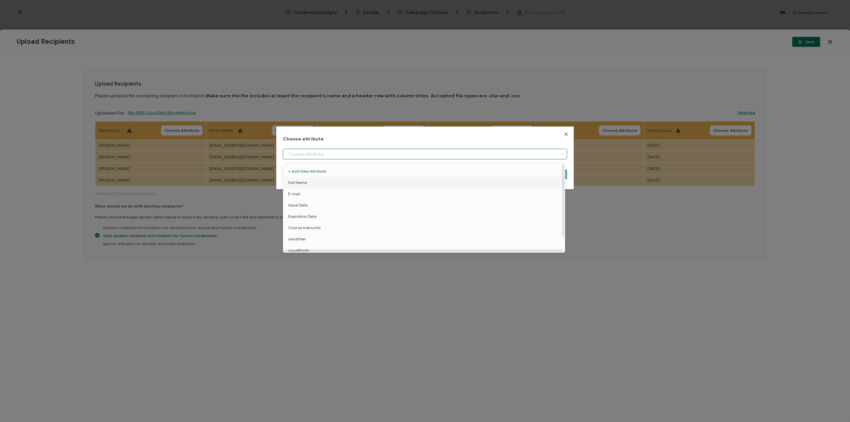
click at [305, 181] on span "Full Name" at bounding box center [297, 182] width 19 height 11
type input "Full Name"
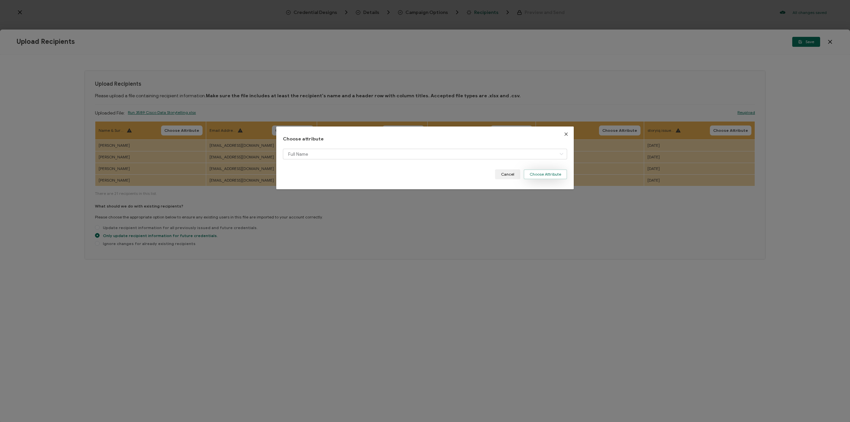
click at [526, 172] on button "Choose Attribute" at bounding box center [546, 174] width 44 height 10
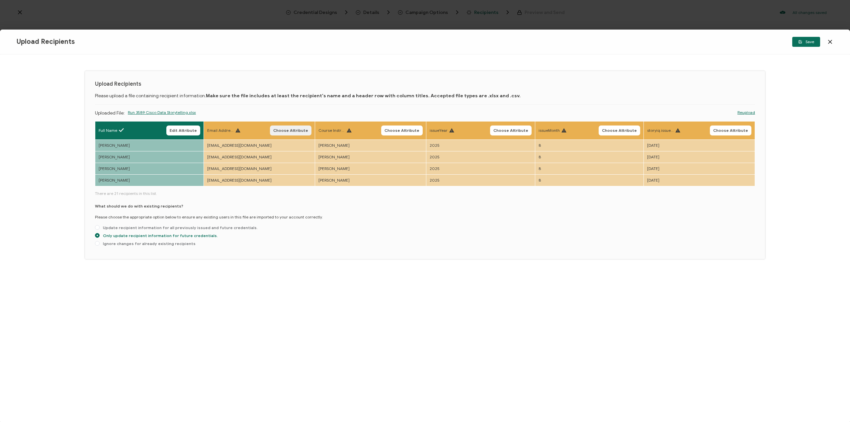
click at [300, 126] on button "Choose Attribute" at bounding box center [291, 131] width 42 height 10
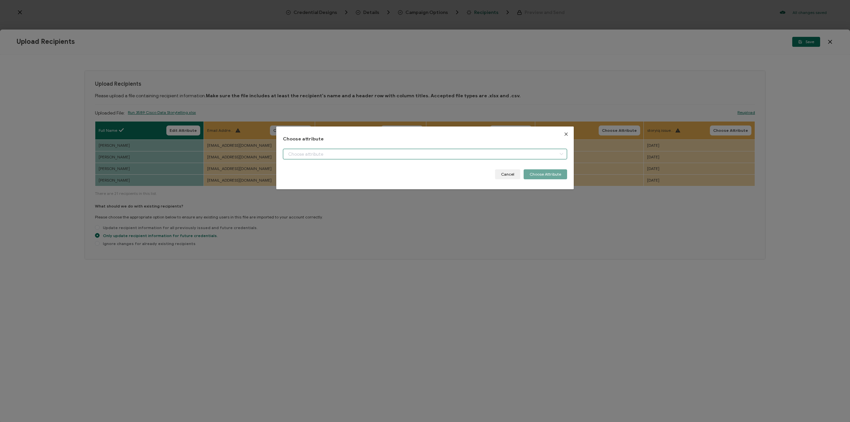
click at [327, 156] on input "dialog" at bounding box center [425, 154] width 284 height 11
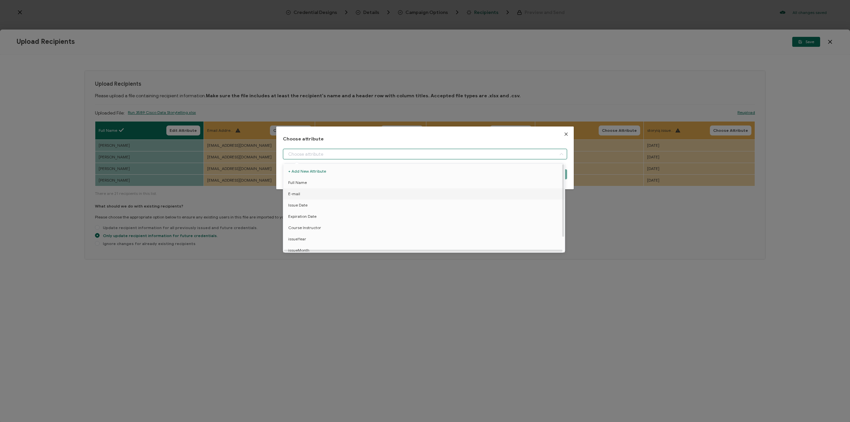
click at [324, 194] on li "E-mail" at bounding box center [425, 193] width 287 height 11
type input "E-mail"
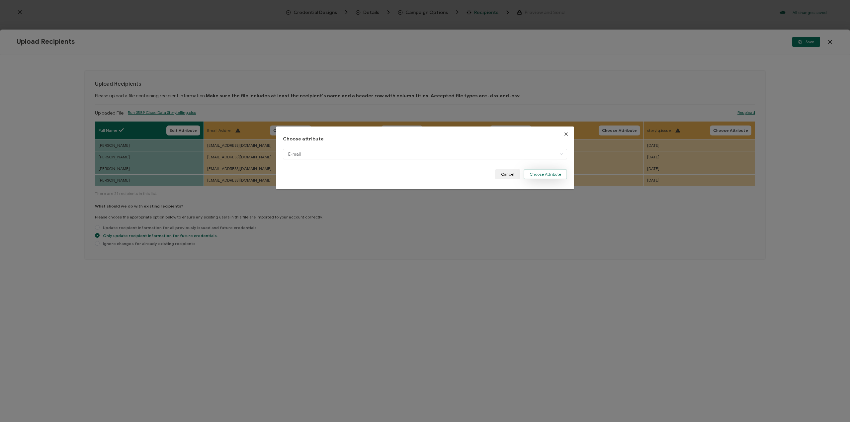
click at [544, 177] on button "Choose Attribute" at bounding box center [546, 174] width 44 height 10
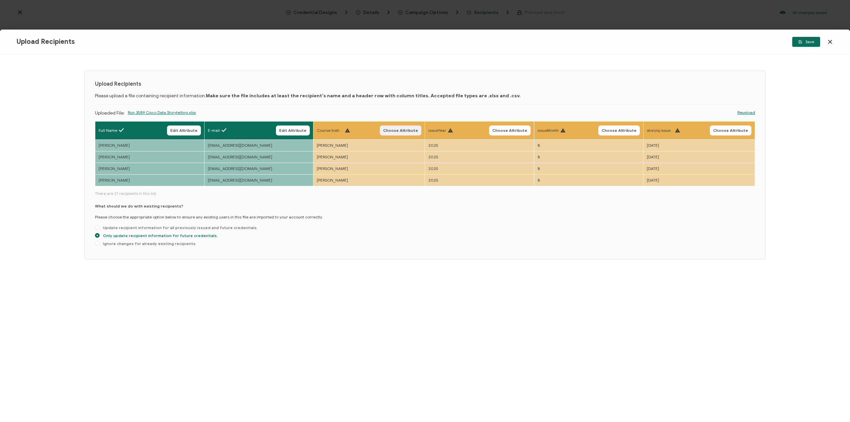
click at [411, 132] on span "Choose Attribute" at bounding box center [400, 131] width 35 height 4
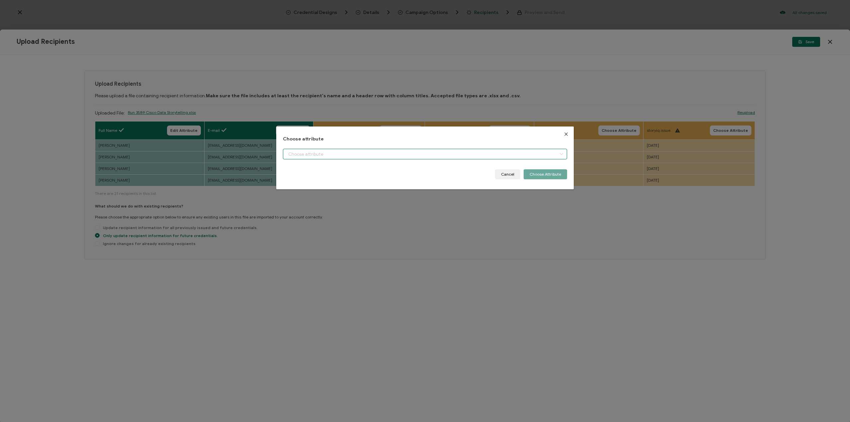
click at [503, 157] on input "dialog" at bounding box center [425, 154] width 284 height 11
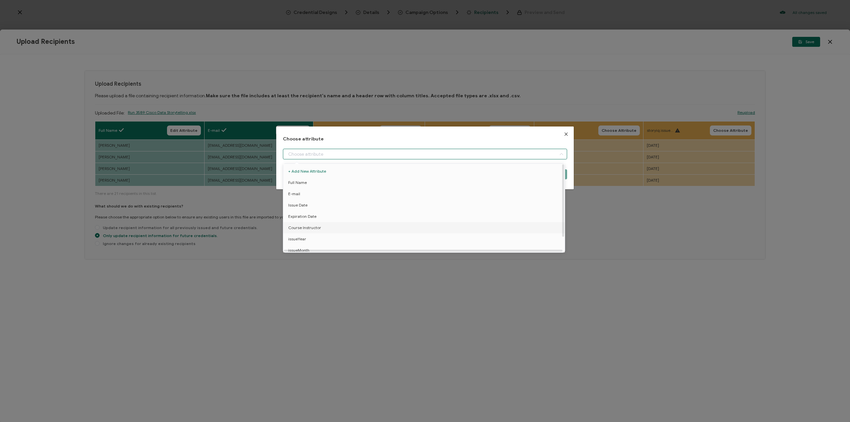
click at [365, 226] on li "Course Instructor" at bounding box center [425, 227] width 287 height 11
type input "Course Instructor"
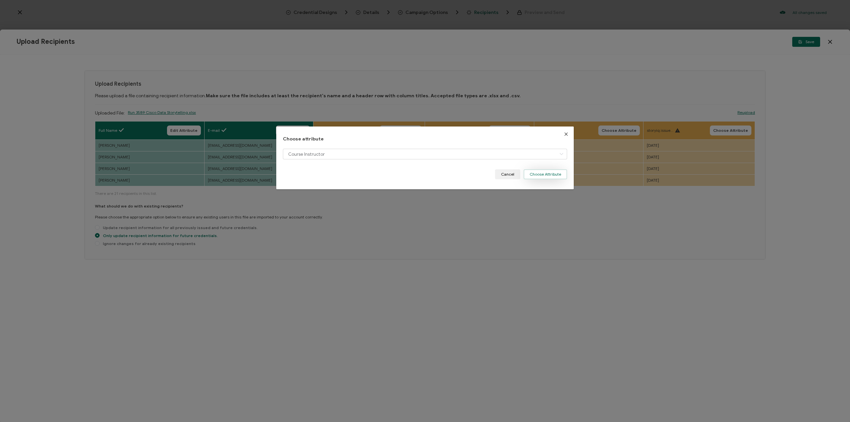
click at [536, 174] on button "Choose Attribute" at bounding box center [546, 174] width 44 height 10
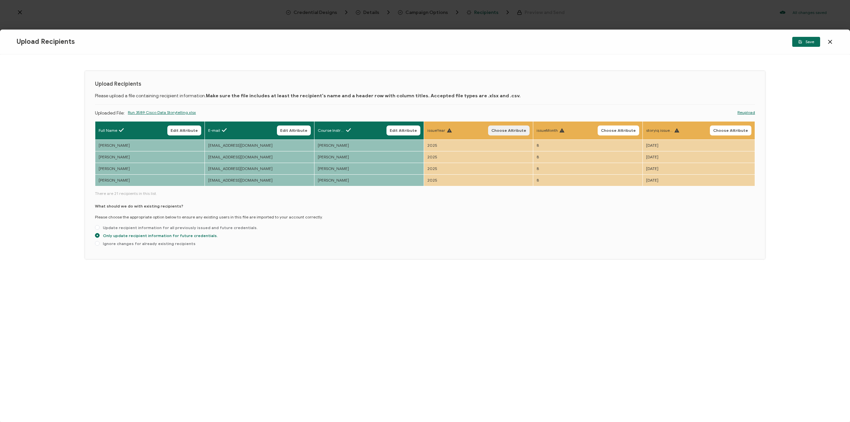
click at [512, 131] on span "Choose Attribute" at bounding box center [509, 131] width 35 height 4
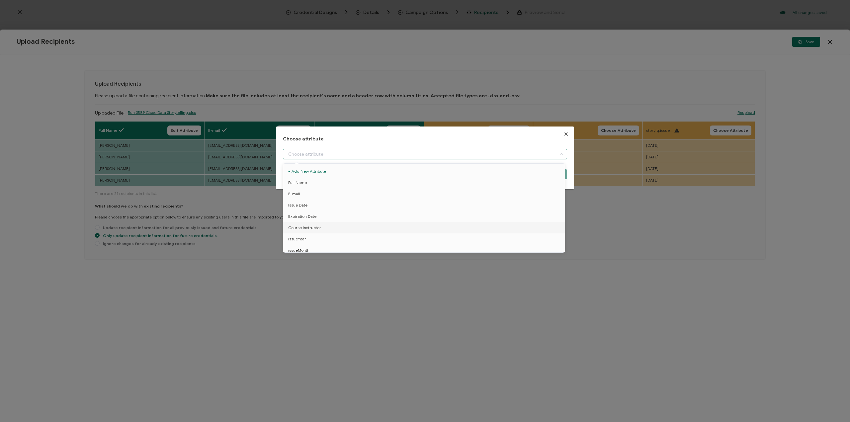
click at [478, 155] on input "dialog" at bounding box center [425, 154] width 284 height 11
click at [325, 239] on li "issueYear" at bounding box center [425, 239] width 287 height 11
type input "issueYear"
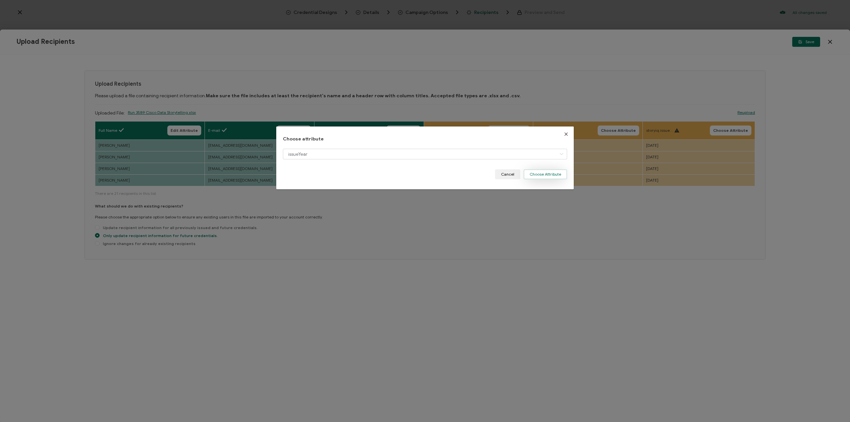
click at [543, 171] on button "Choose Attribute" at bounding box center [546, 174] width 44 height 10
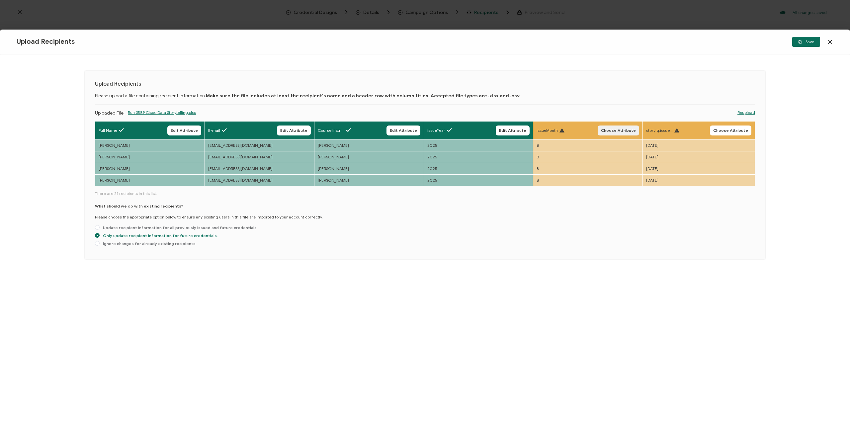
click at [608, 131] on span "Choose Attribute" at bounding box center [618, 131] width 35 height 4
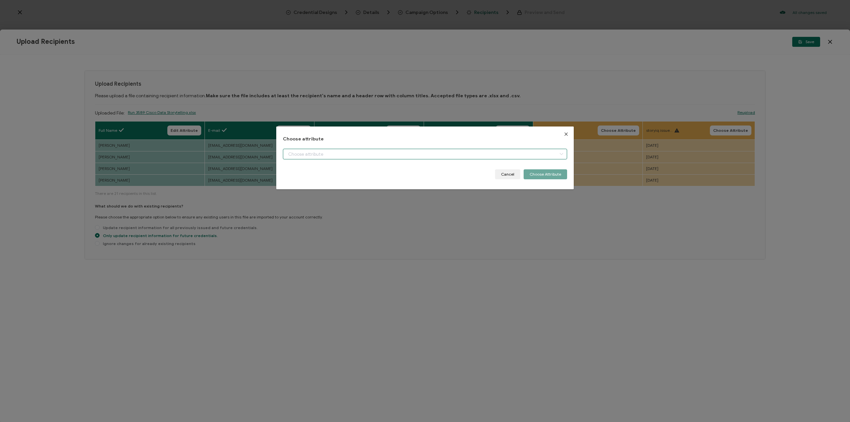
click at [497, 154] on input "dialog" at bounding box center [425, 154] width 284 height 11
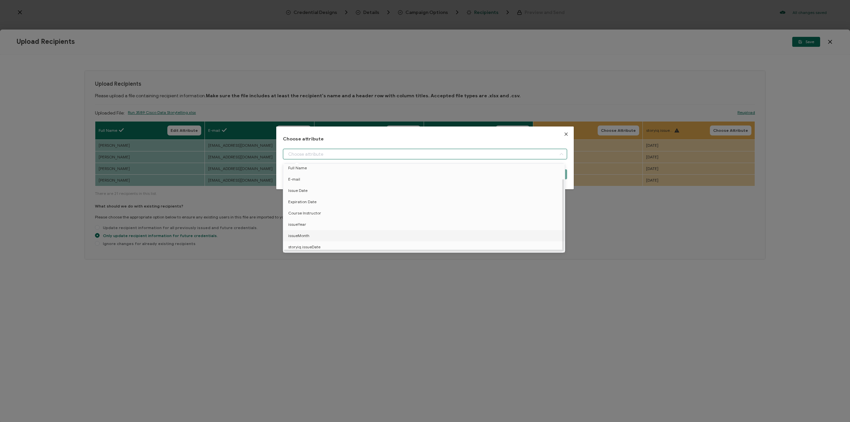
click at [327, 232] on li "issueMonth" at bounding box center [425, 235] width 287 height 11
type input "issueMonth"
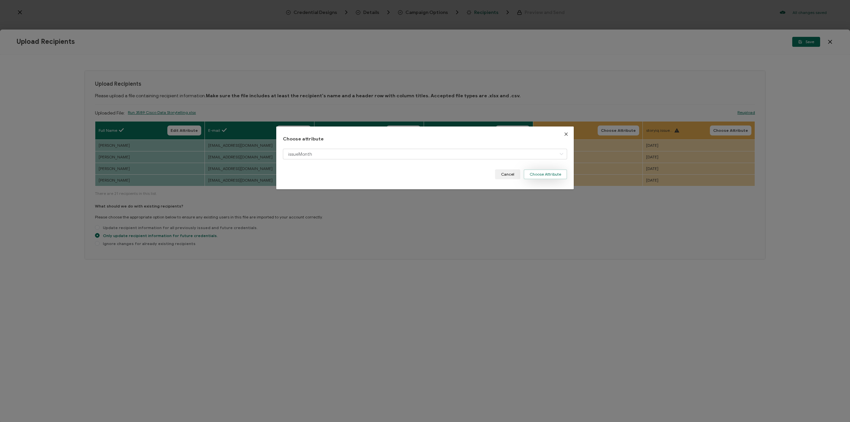
click at [538, 172] on button "Choose Attribute" at bounding box center [546, 174] width 44 height 10
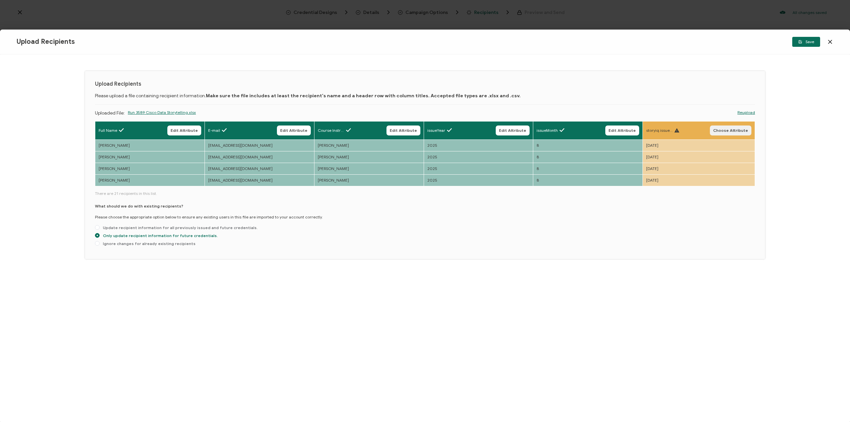
click at [720, 130] on span "Choose Attribute" at bounding box center [731, 131] width 35 height 4
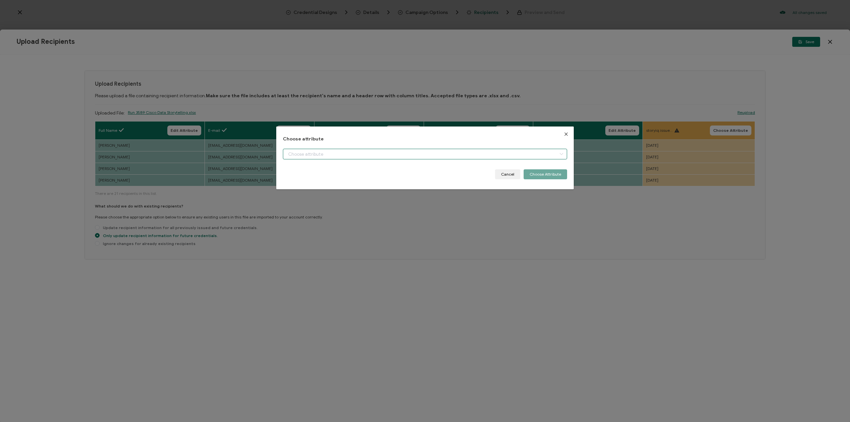
click at [433, 158] on input "dialog" at bounding box center [425, 154] width 284 height 11
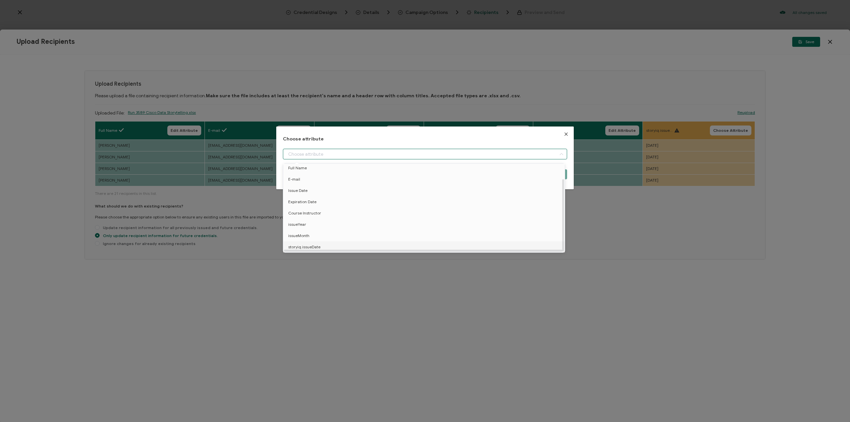
click at [347, 244] on li "storyiq.issueDate" at bounding box center [425, 247] width 287 height 11
type input "storyiq.issueDate"
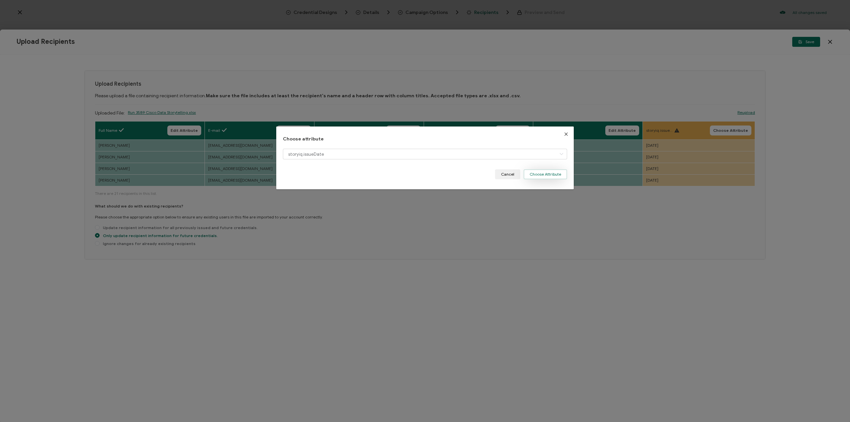
click at [533, 172] on button "Choose Attribute" at bounding box center [546, 174] width 44 height 10
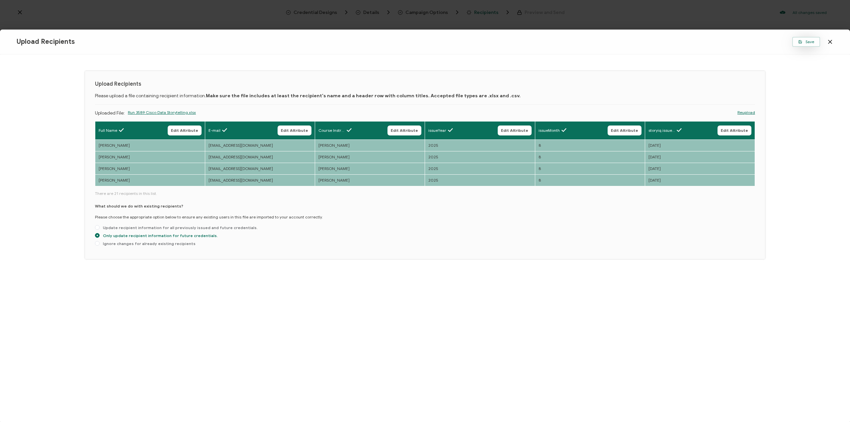
click at [797, 42] on button "Save" at bounding box center [807, 42] width 28 height 10
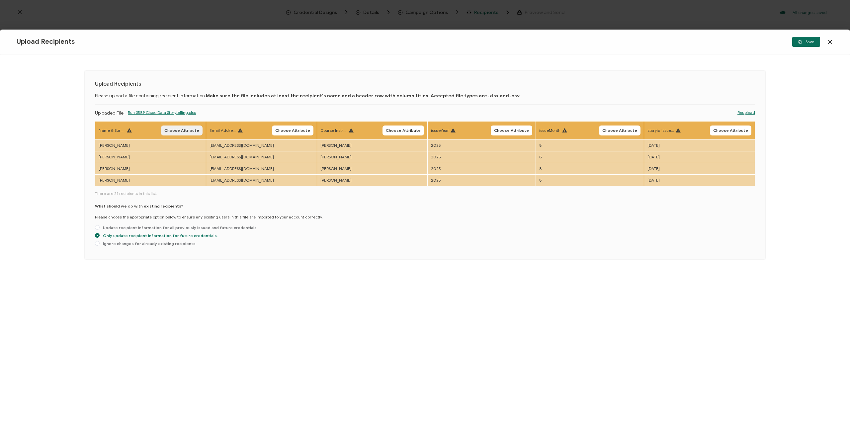
click at [181, 129] on span "Choose Attribute" at bounding box center [181, 131] width 35 height 4
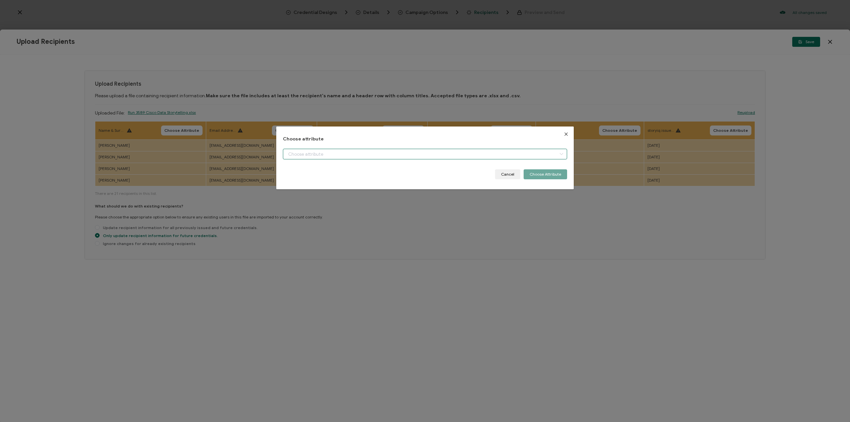
click at [333, 151] on input "dialog" at bounding box center [425, 154] width 284 height 11
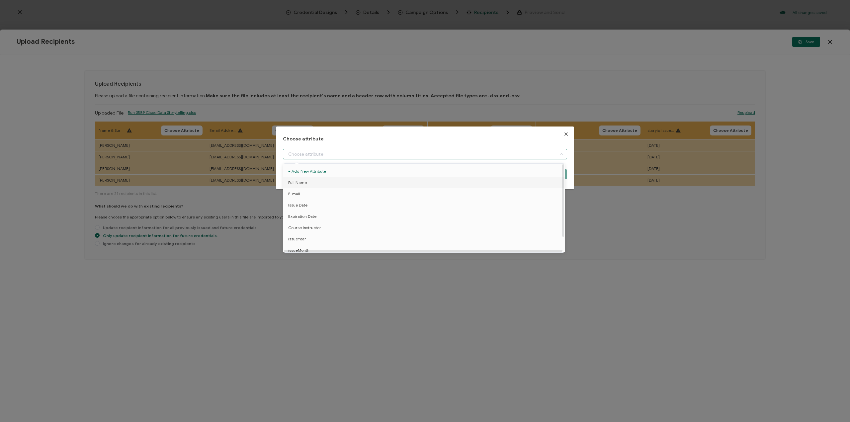
click at [328, 180] on li "Full Name" at bounding box center [425, 182] width 287 height 11
type input "Full Name"
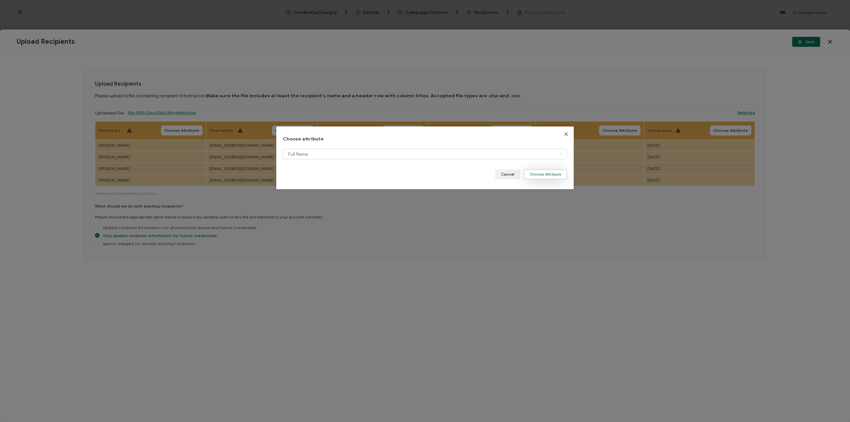
click at [539, 176] on button "Choose Attribute" at bounding box center [546, 174] width 44 height 10
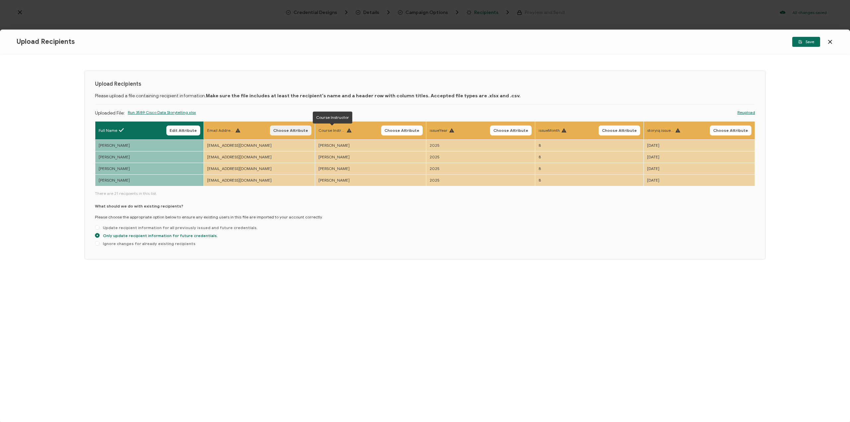
click at [307, 130] on span "Choose Attribute" at bounding box center [290, 131] width 35 height 4
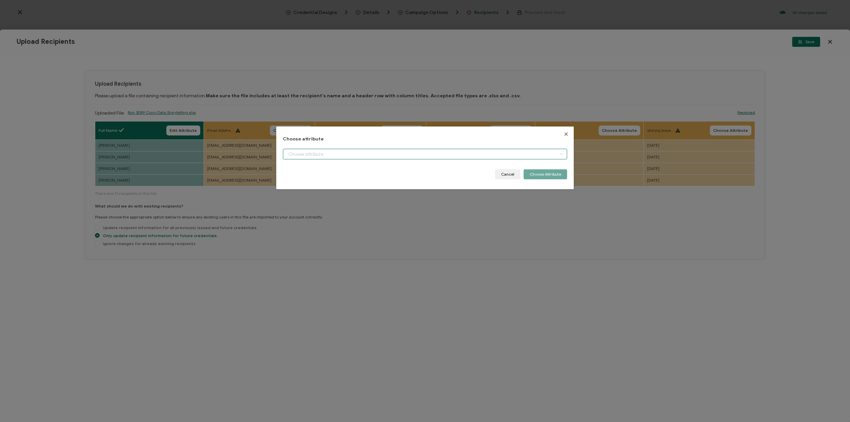
click at [377, 154] on input "dialog" at bounding box center [425, 154] width 284 height 11
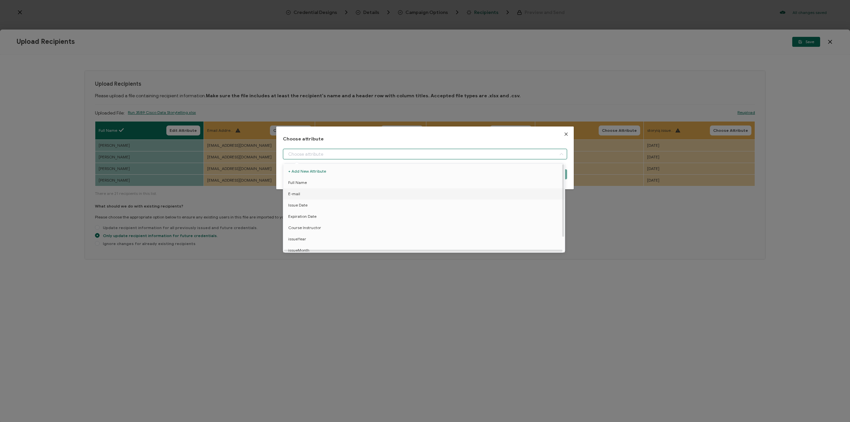
click at [342, 190] on li "E-mail" at bounding box center [425, 193] width 287 height 11
type input "E-mail"
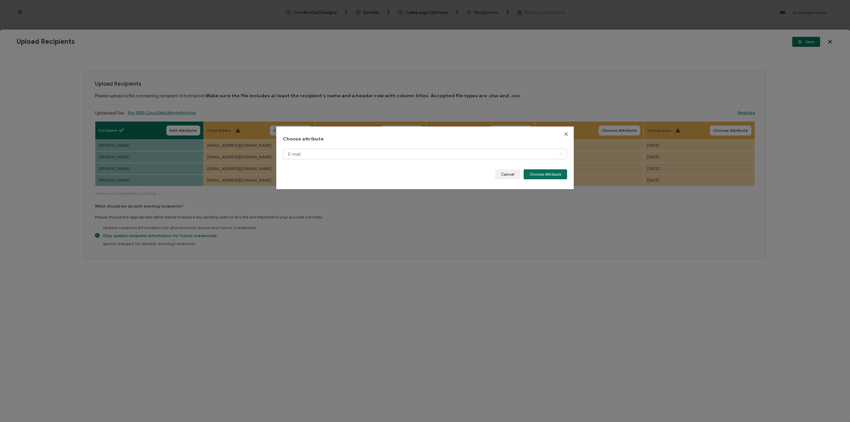
click at [530, 169] on div "E-mail" at bounding box center [425, 159] width 284 height 21
click at [542, 175] on button "Choose Attribute" at bounding box center [546, 174] width 44 height 10
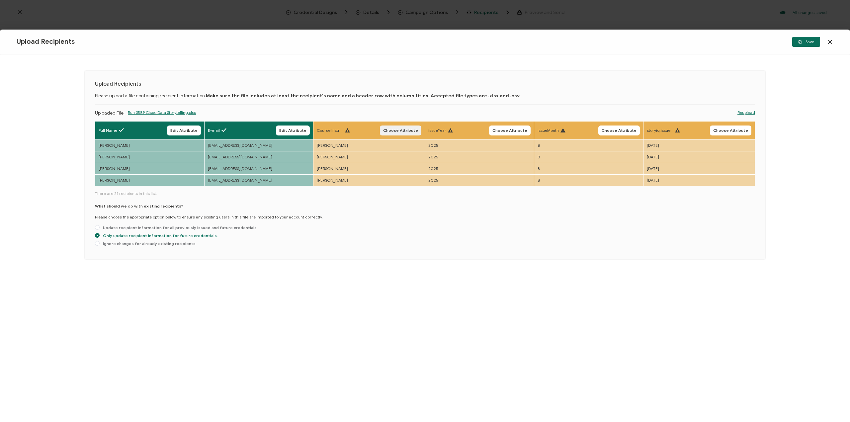
click at [394, 129] on span "Choose Attribute" at bounding box center [400, 131] width 35 height 4
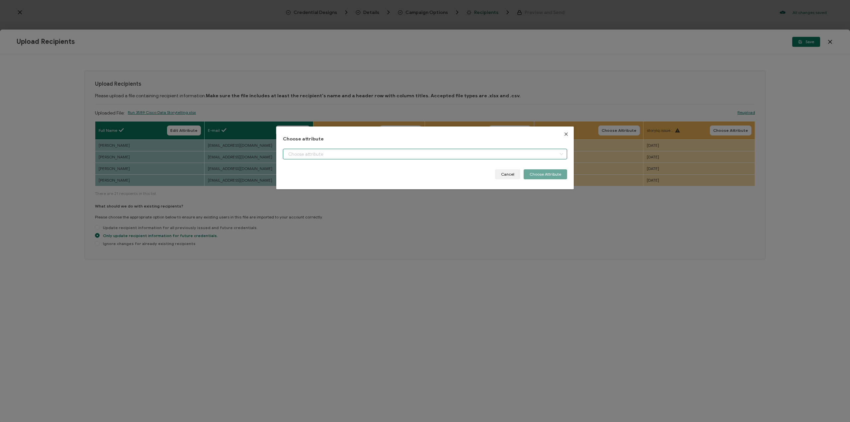
click at [405, 151] on input "dialog" at bounding box center [425, 154] width 284 height 11
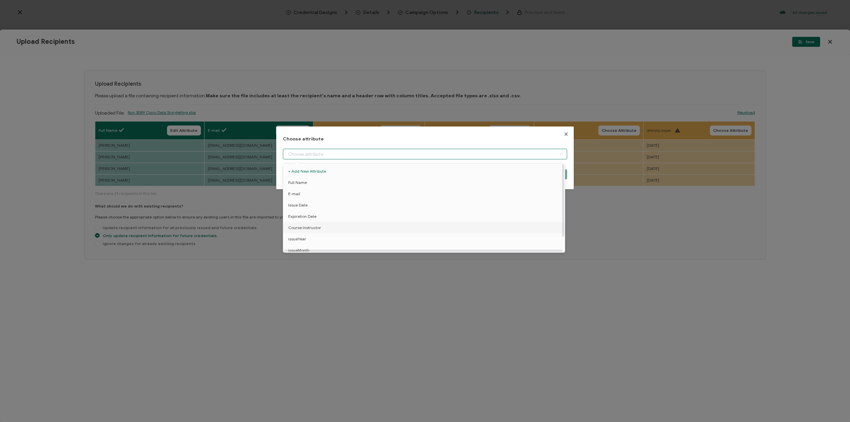
click at [386, 224] on li "Course Instructor" at bounding box center [425, 227] width 287 height 11
type input "Course Instructor"
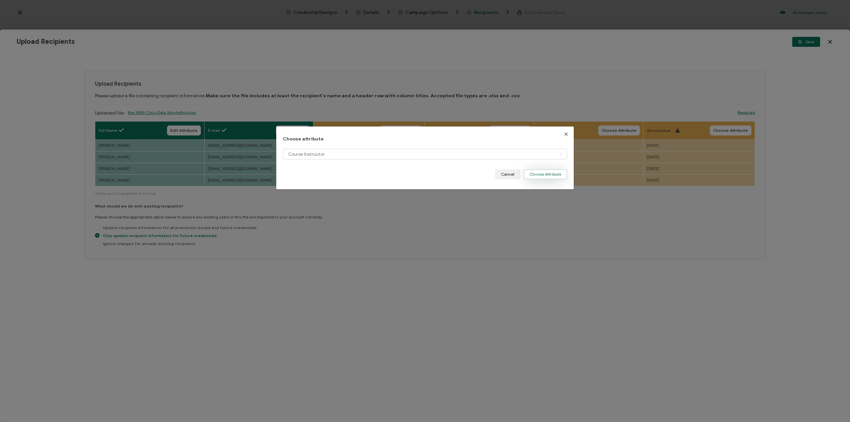
click at [544, 174] on button "Choose Attribute" at bounding box center [546, 174] width 44 height 10
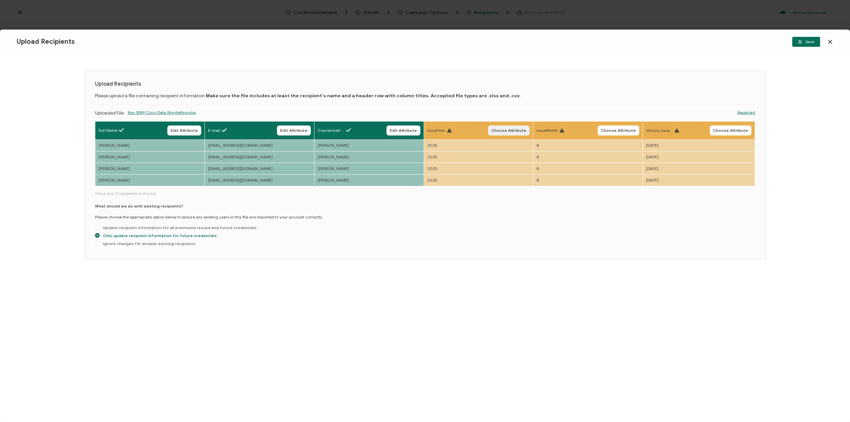
click at [519, 132] on span "Choose Attribute" at bounding box center [509, 131] width 35 height 4
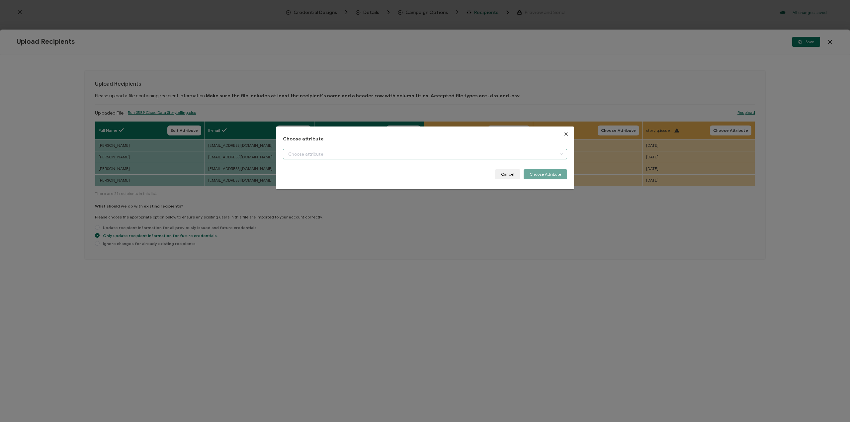
click at [452, 155] on input "dialog" at bounding box center [425, 154] width 284 height 11
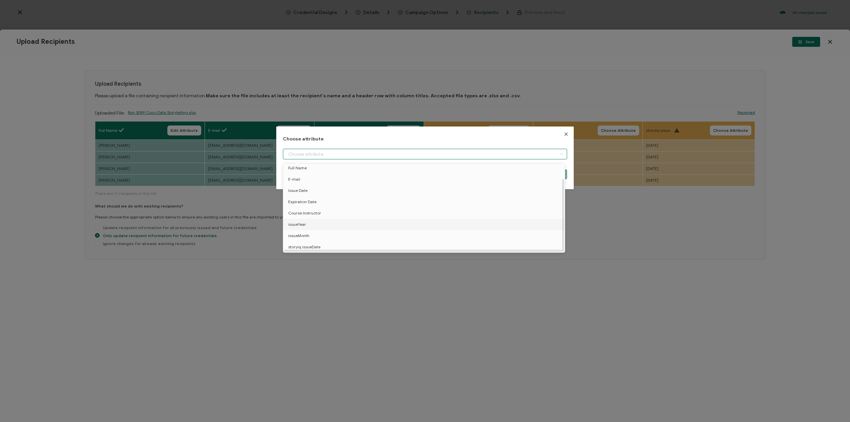
click at [390, 224] on li "issueYear" at bounding box center [425, 224] width 287 height 11
type input "issueYear"
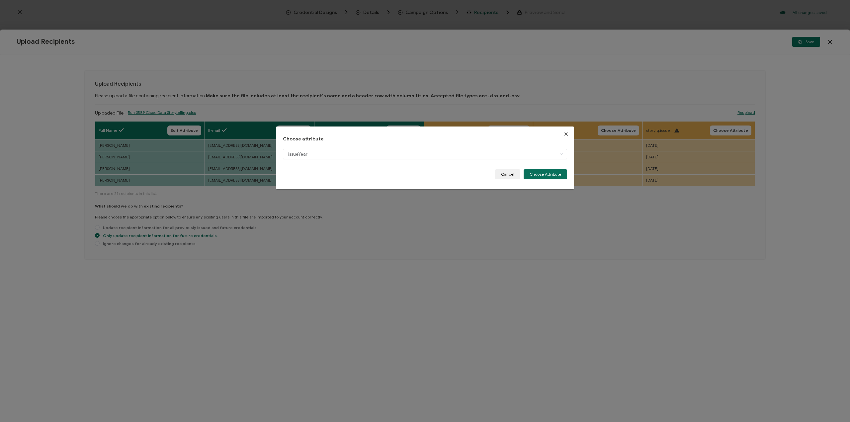
click at [528, 169] on div "issueYear" at bounding box center [425, 159] width 284 height 21
click at [556, 168] on div "issueYear" at bounding box center [425, 159] width 284 height 21
click at [552, 173] on button "Choose Attribute" at bounding box center [546, 174] width 44 height 10
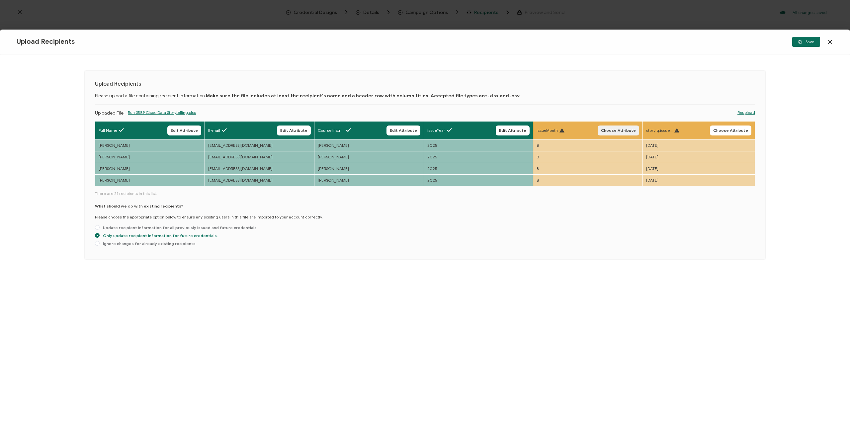
click at [620, 131] on span "Choose Attribute" at bounding box center [618, 131] width 35 height 4
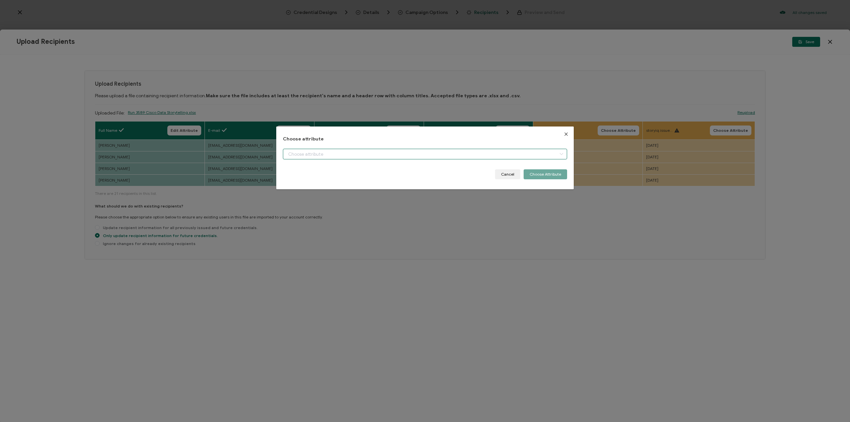
click at [520, 154] on input "dialog" at bounding box center [425, 154] width 284 height 11
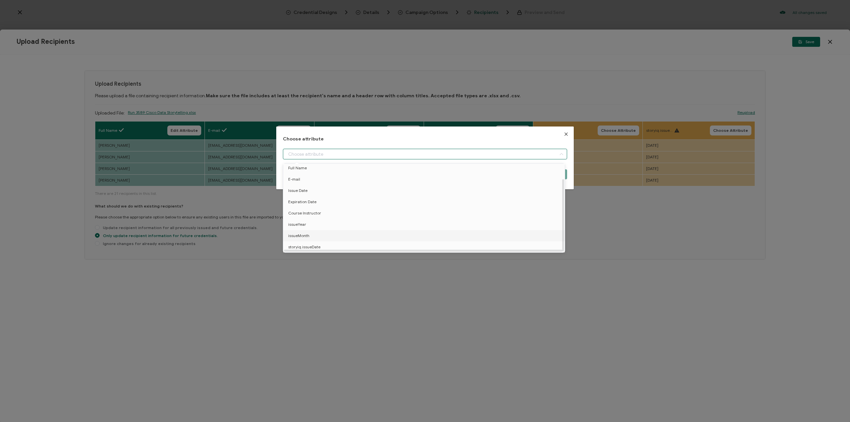
click at [415, 233] on li "issueMonth" at bounding box center [425, 235] width 287 height 11
type input "issueMonth"
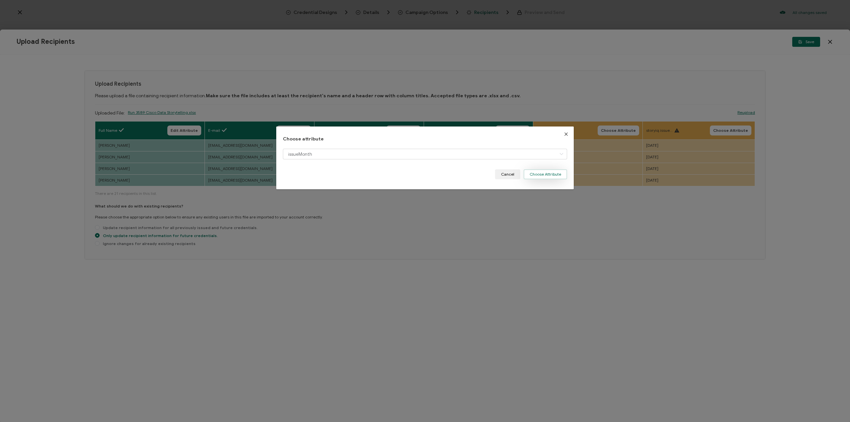
click at [541, 170] on button "Choose Attribute" at bounding box center [546, 174] width 44 height 10
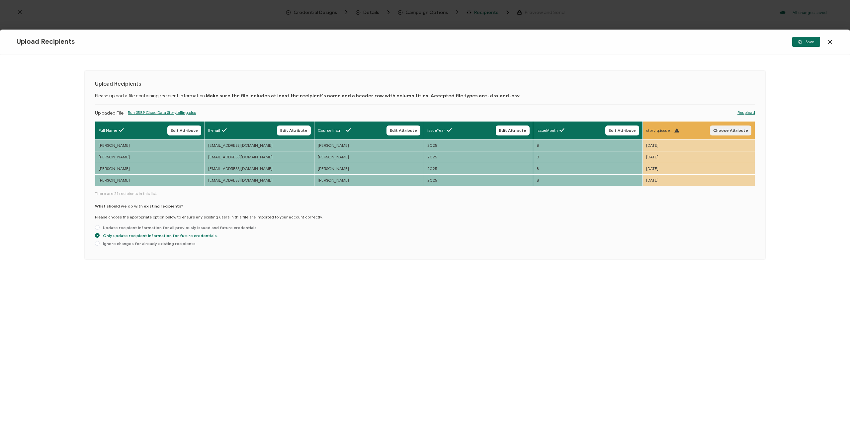
click at [729, 130] on span "Choose Attribute" at bounding box center [731, 131] width 35 height 4
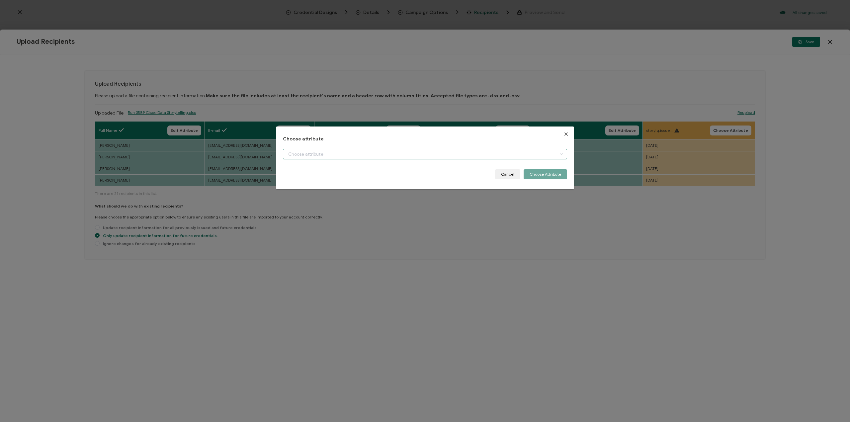
click at [485, 156] on input "dialog" at bounding box center [425, 154] width 284 height 11
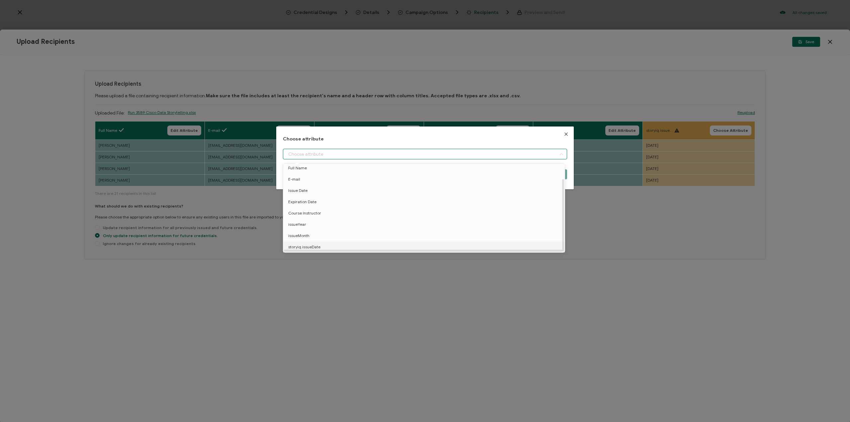
click at [411, 243] on li "storyiq.issueDate" at bounding box center [425, 247] width 287 height 11
type input "storyiq.issueDate"
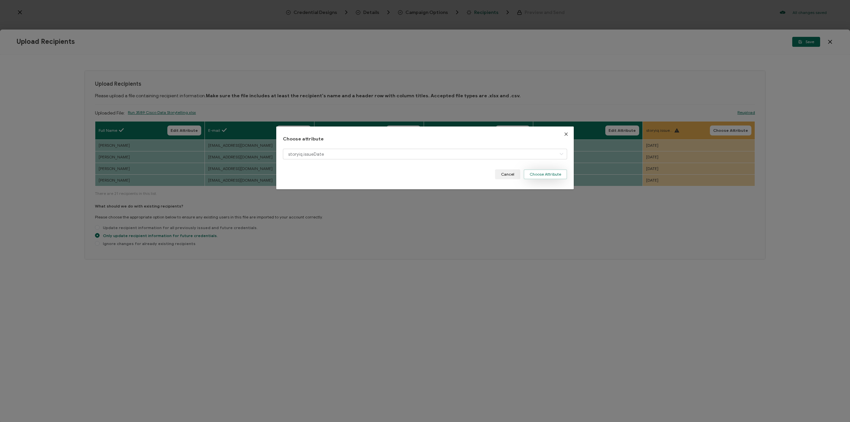
click at [544, 175] on button "Choose Attribute" at bounding box center [546, 174] width 44 height 10
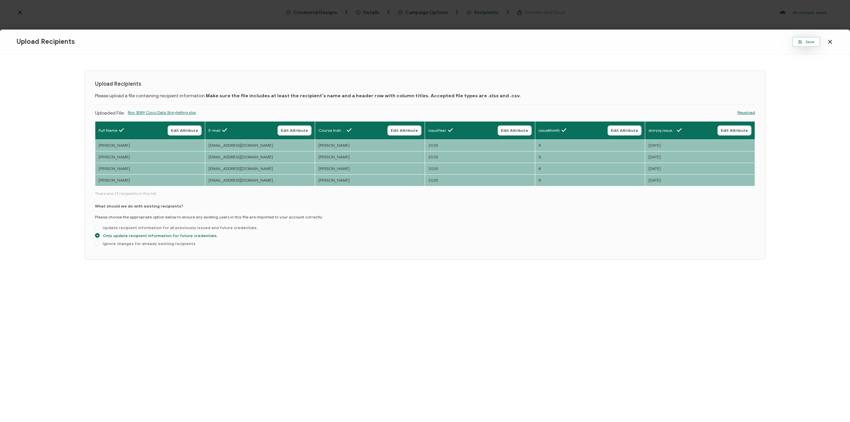
click at [796, 44] on button "Save" at bounding box center [807, 42] width 28 height 10
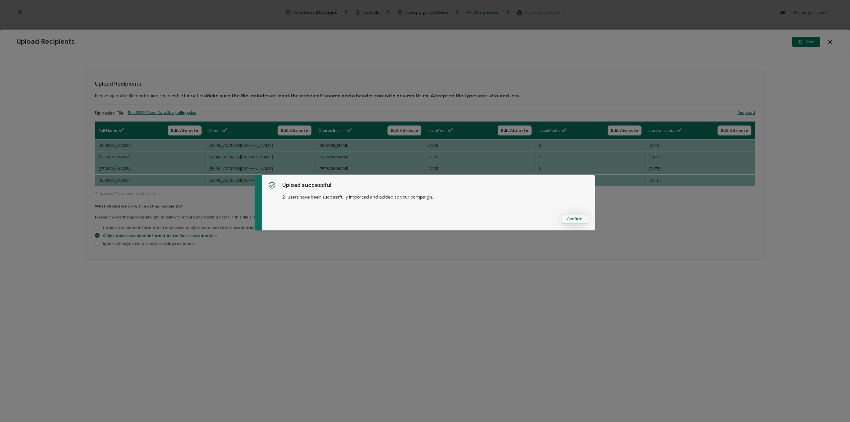
click at [570, 218] on span "Confirm" at bounding box center [575, 219] width 16 height 4
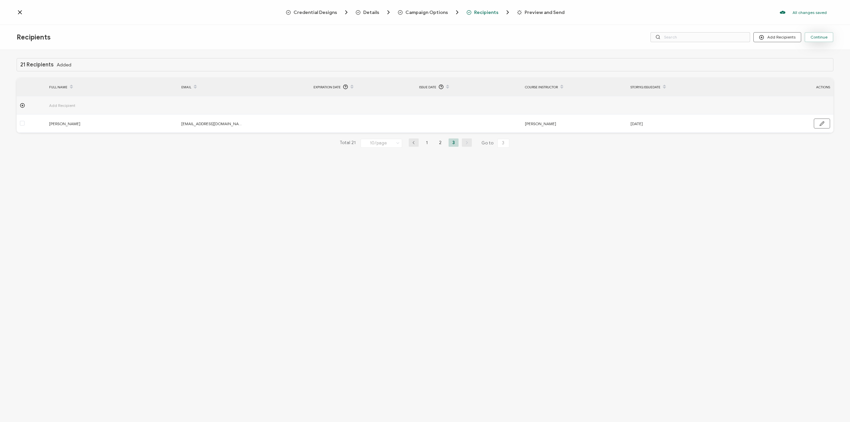
click at [809, 36] on button "Continue" at bounding box center [819, 37] width 29 height 10
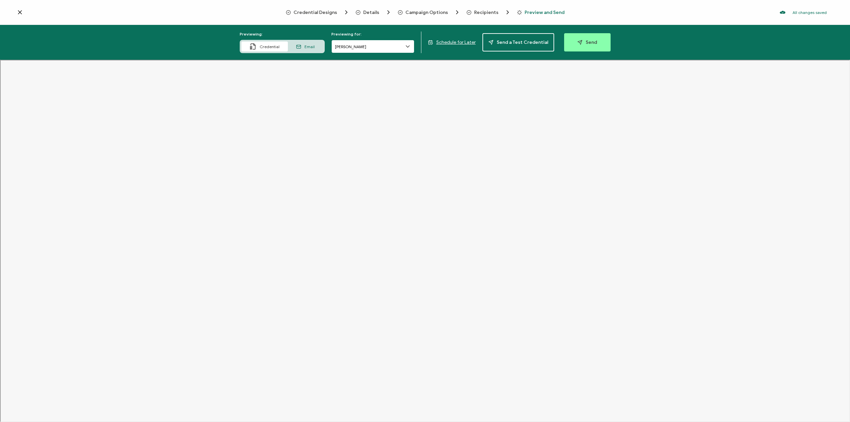
click at [371, 48] on input "Mike Owens" at bounding box center [373, 46] width 83 height 13
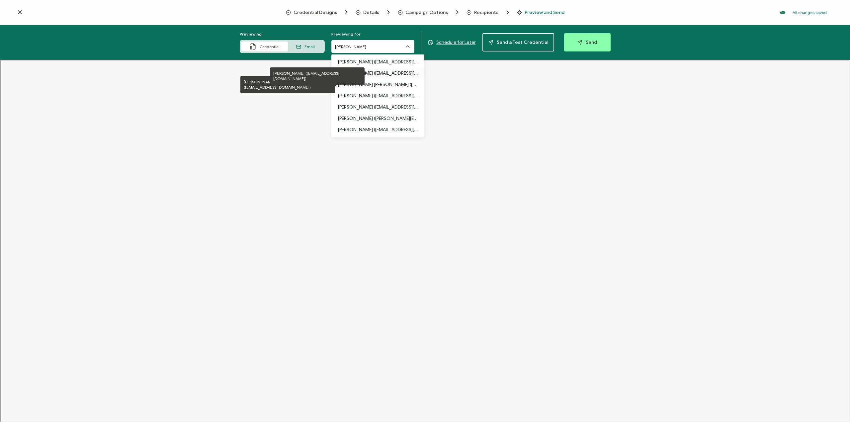
click at [366, 72] on p "Tim Shores (tshores@cisco.com)" at bounding box center [378, 73] width 80 height 11
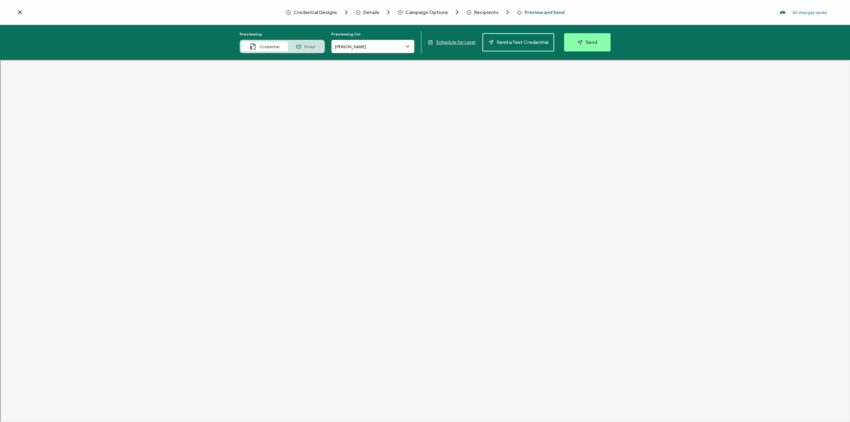
click at [308, 46] on span "Email" at bounding box center [310, 46] width 10 height 5
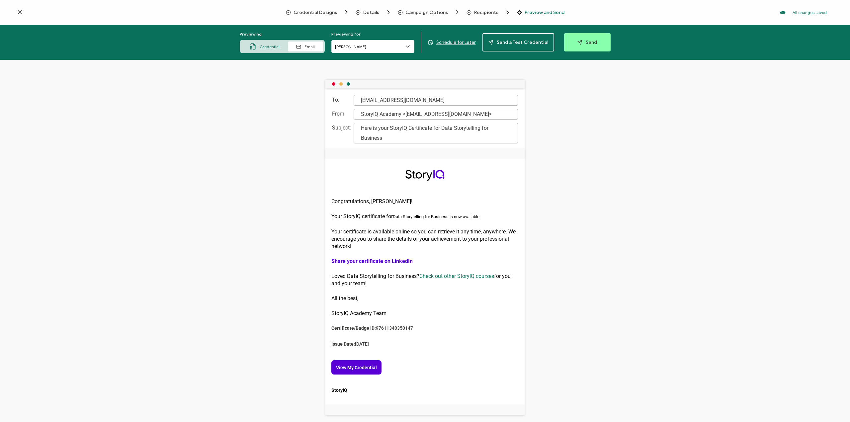
click at [460, 40] on span "Schedule for Later" at bounding box center [457, 43] width 40 height 6
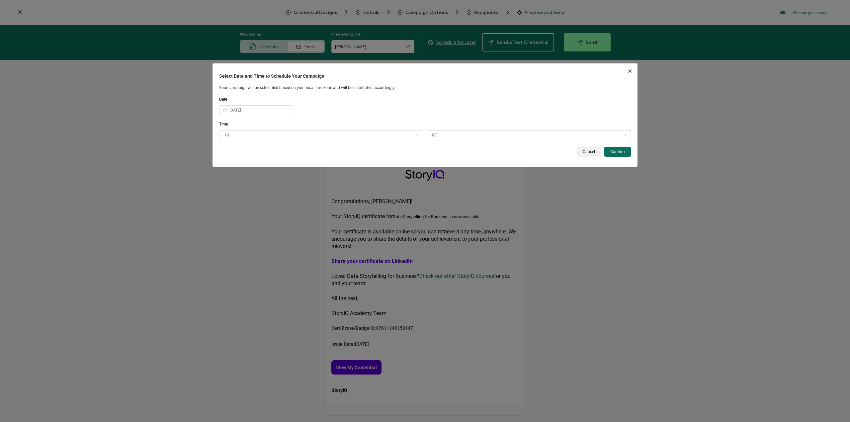
click at [581, 48] on div "Select Date and Time to Schedule Your Campaign Your campaign will be scheduled …" at bounding box center [425, 211] width 850 height 422
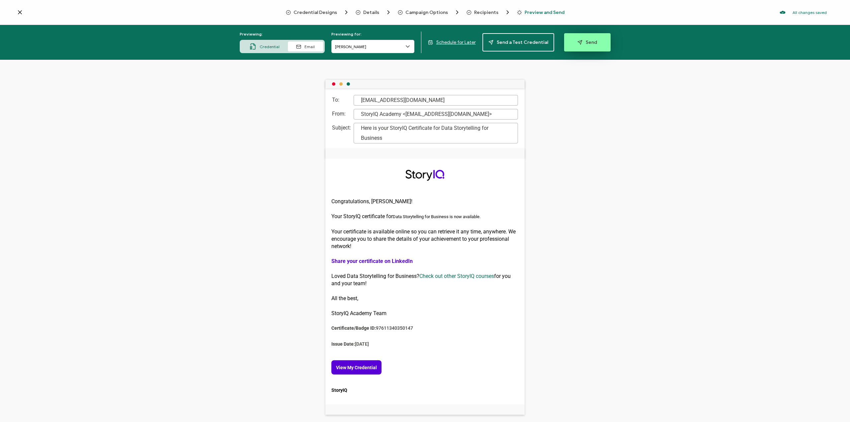
click at [582, 44] on span "Send" at bounding box center [588, 42] width 20 height 5
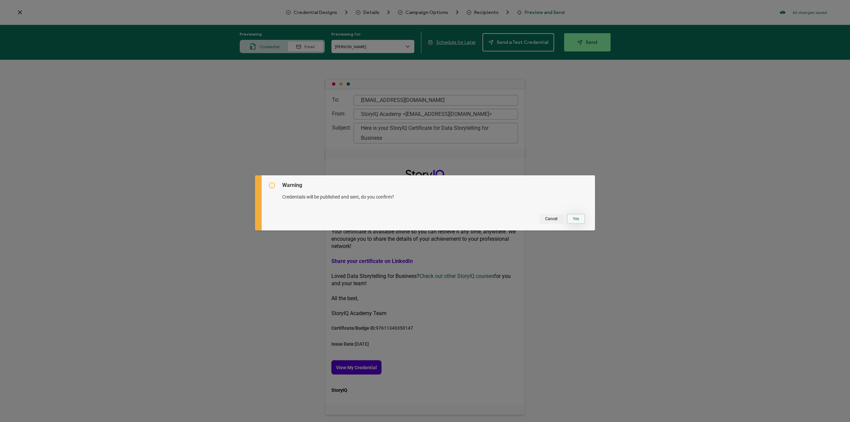
click at [583, 218] on button "Yes" at bounding box center [576, 219] width 18 height 10
click at [570, 218] on button "Got It" at bounding box center [578, 219] width 22 height 10
